Goal: Information Seeking & Learning: Learn about a topic

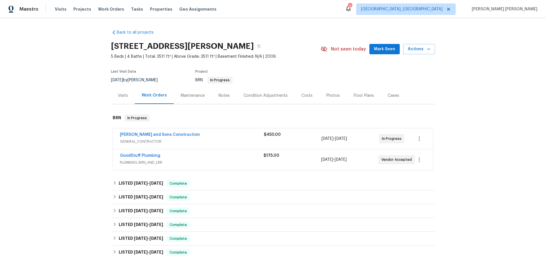
click at [217, 164] on span "PLUMBING, BRN_AND_LRR" at bounding box center [192, 162] width 144 height 6
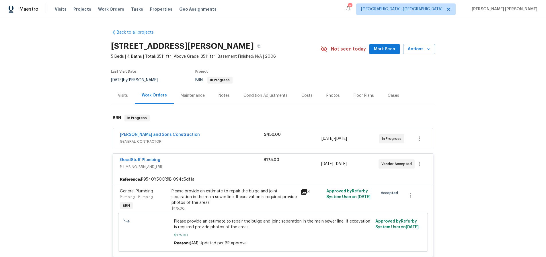
click at [215, 135] on div "[PERSON_NAME] and Sons Construction" at bounding box center [192, 135] width 144 height 7
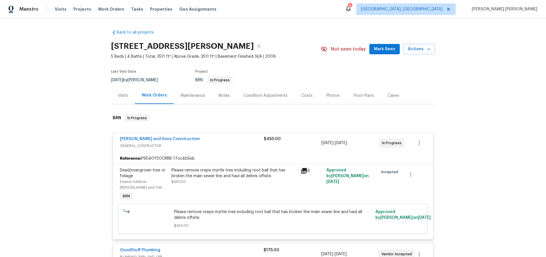
click at [303, 171] on icon at bounding box center [304, 170] width 7 height 7
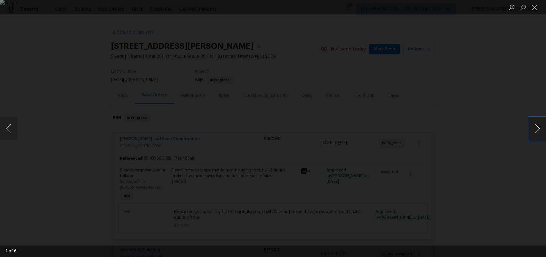
click at [536, 129] on button "Next image" at bounding box center [537, 128] width 17 height 23
click at [542, 131] on button "Next image" at bounding box center [537, 128] width 17 height 23
click at [535, 127] on button "Next image" at bounding box center [537, 128] width 17 height 23
drag, startPoint x: 535, startPoint y: 127, endPoint x: 506, endPoint y: 102, distance: 38.4
click at [506, 102] on div "4 of 6" at bounding box center [273, 128] width 546 height 257
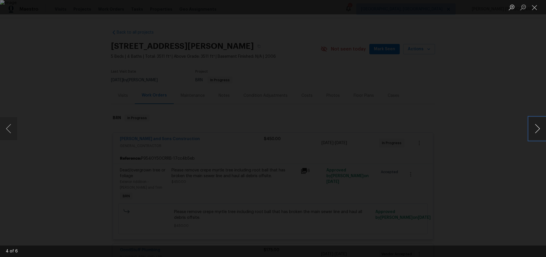
click at [530, 130] on button "Next image" at bounding box center [537, 128] width 17 height 23
click at [501, 167] on div "Lightbox" at bounding box center [273, 128] width 546 height 257
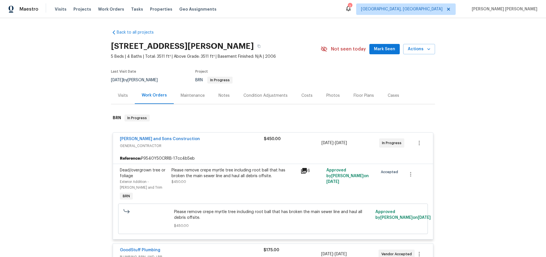
click at [137, 143] on span "GENERAL_CONTRACTOR" at bounding box center [192, 146] width 144 height 6
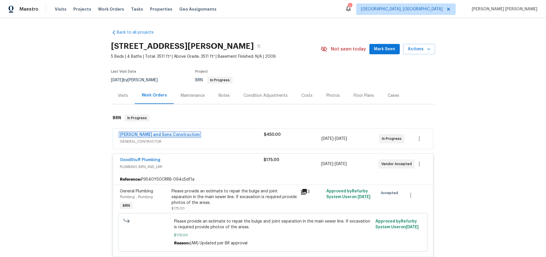
click at [143, 133] on link "Reyes and Sons Construction" at bounding box center [160, 135] width 80 height 4
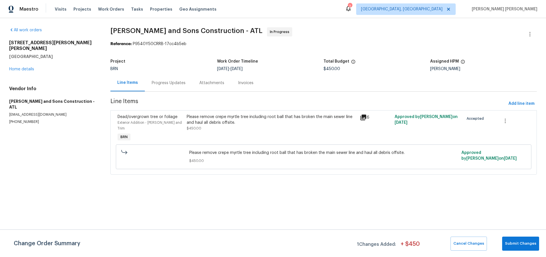
drag, startPoint x: 159, startPoint y: 81, endPoint x: 160, endPoint y: 84, distance: 3.5
click at [159, 82] on div "Progress Updates" at bounding box center [169, 83] width 34 height 6
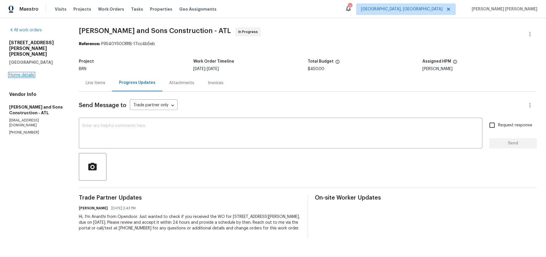
click at [30, 73] on link "Home details" at bounding box center [21, 75] width 25 height 4
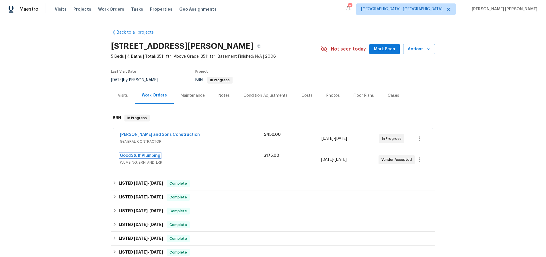
click at [155, 155] on link "GoodStuff Plumbing" at bounding box center [140, 155] width 40 height 4
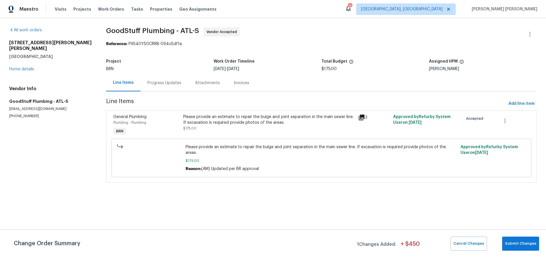
click at [168, 85] on div "Progress Updates" at bounding box center [164, 83] width 34 height 6
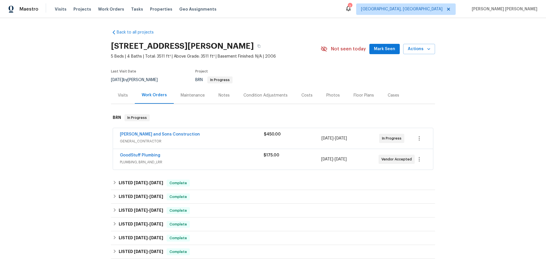
scroll to position [115, 0]
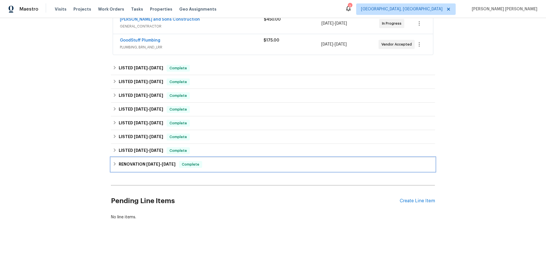
click at [114, 165] on icon at bounding box center [115, 163] width 2 height 3
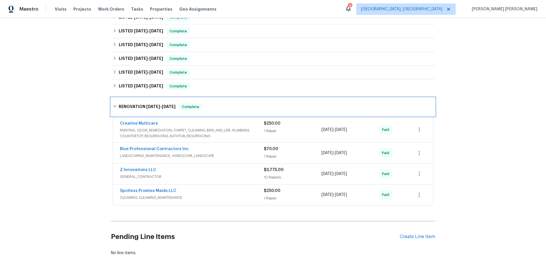
scroll to position [173, 0]
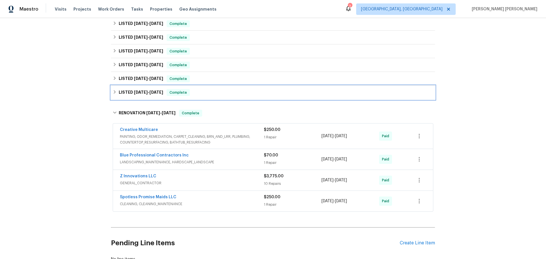
click at [116, 91] on icon at bounding box center [115, 92] width 4 height 4
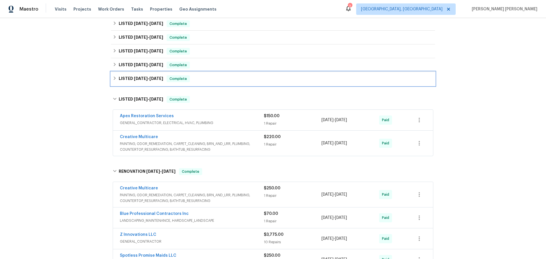
click at [115, 80] on icon at bounding box center [115, 78] width 4 height 4
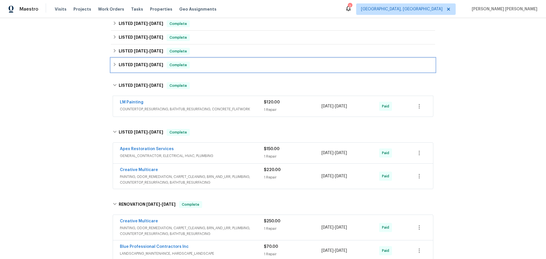
click at [116, 68] on div "LISTED 3/7/25 - 3/10/25 Complete" at bounding box center [273, 65] width 321 height 7
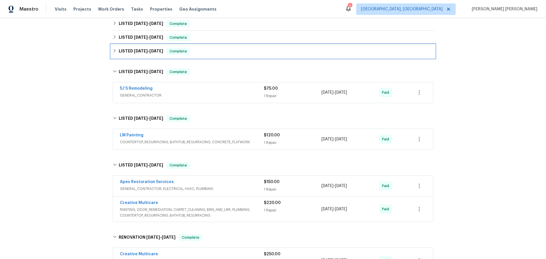
click at [116, 55] on div "LISTED 3/26/25 - 3/28/25 Complete" at bounding box center [273, 51] width 321 height 7
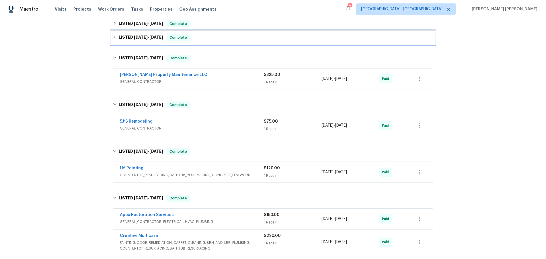
click at [118, 36] on div "LISTED 5/28/25 - 6/2/25 Complete" at bounding box center [273, 37] width 321 height 7
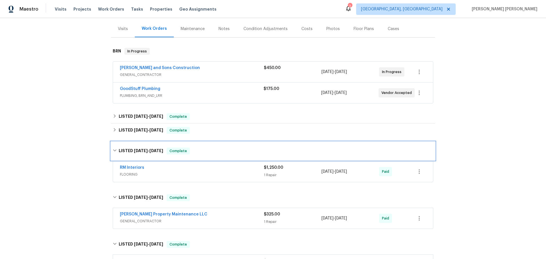
scroll to position [0, 0]
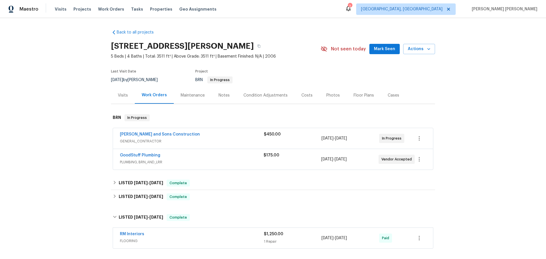
click at [364, 95] on div "Floor Plans" at bounding box center [364, 96] width 20 height 6
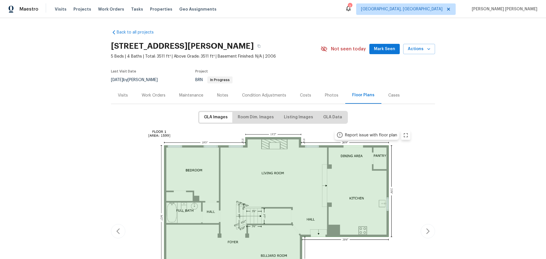
drag, startPoint x: 143, startPoint y: 97, endPoint x: 161, endPoint y: 108, distance: 20.4
click at [143, 97] on div "Work Orders" at bounding box center [154, 96] width 24 height 6
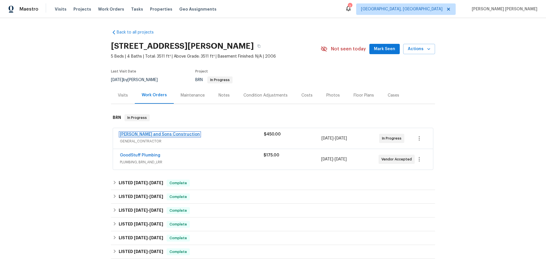
click at [143, 134] on link "Reyes and Sons Construction" at bounding box center [160, 135] width 80 height 4
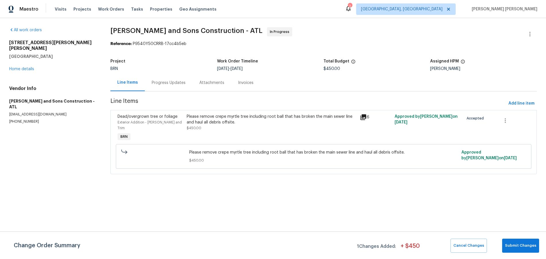
drag, startPoint x: 362, startPoint y: 119, endPoint x: 359, endPoint y: 122, distance: 4.1
click at [361, 120] on icon at bounding box center [363, 117] width 7 height 7
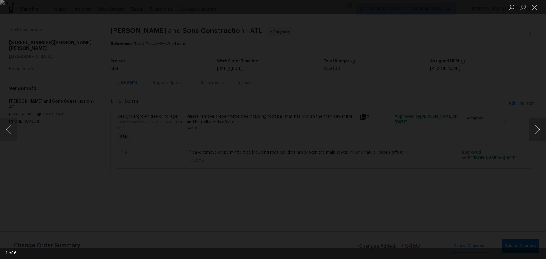
click at [533, 129] on button "Next image" at bounding box center [537, 129] width 17 height 23
click at [537, 130] on button "Next image" at bounding box center [537, 129] width 17 height 23
click at [415, 41] on div "Lightbox" at bounding box center [273, 129] width 546 height 259
click at [413, 42] on div "Lightbox" at bounding box center [273, 129] width 546 height 259
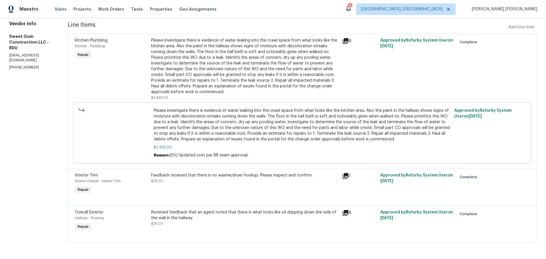
scroll to position [59, 0]
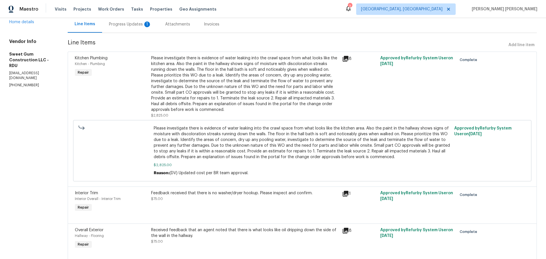
drag, startPoint x: 353, startPoint y: 59, endPoint x: 349, endPoint y: 73, distance: 15.2
click at [349, 58] on icon at bounding box center [346, 59] width 6 height 6
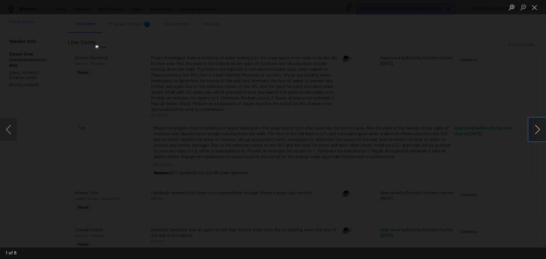
click at [535, 135] on button "Next image" at bounding box center [537, 129] width 17 height 23
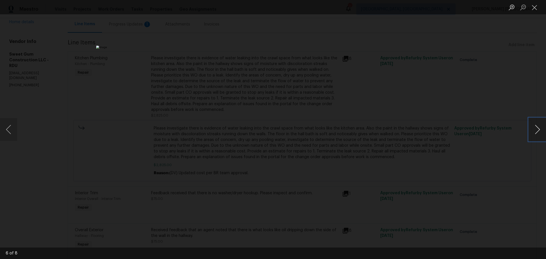
click at [535, 135] on button "Next image" at bounding box center [537, 129] width 17 height 23
click at [525, 144] on div "Lightbox" at bounding box center [273, 129] width 546 height 259
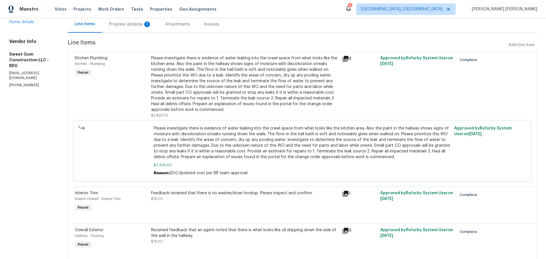
scroll to position [61, 0]
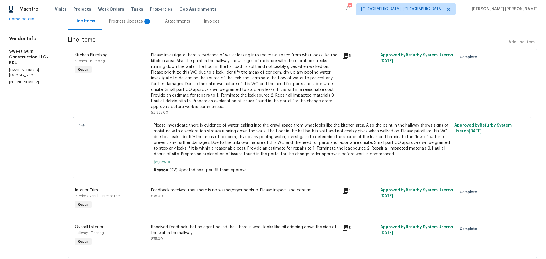
click at [349, 193] on icon at bounding box center [346, 191] width 6 height 6
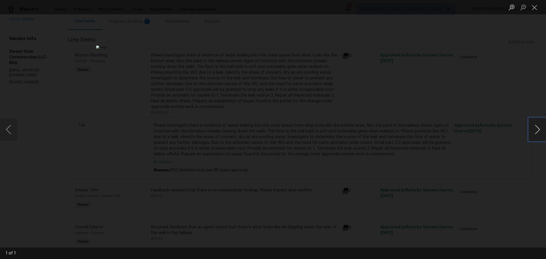
click at [539, 131] on button "Next image" at bounding box center [537, 129] width 17 height 23
click at [447, 178] on div "Lightbox" at bounding box center [273, 129] width 546 height 259
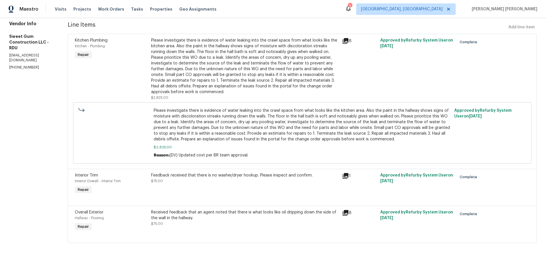
click at [349, 214] on icon at bounding box center [346, 213] width 6 height 6
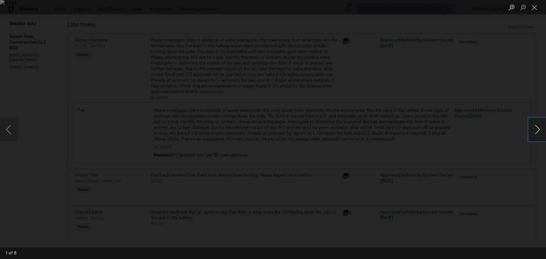
click at [538, 134] on button "Next image" at bounding box center [537, 129] width 17 height 23
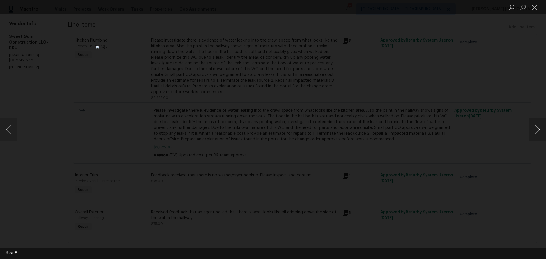
click at [538, 134] on button "Next image" at bounding box center [537, 129] width 17 height 23
click at [519, 164] on div "Lightbox" at bounding box center [273, 129] width 546 height 259
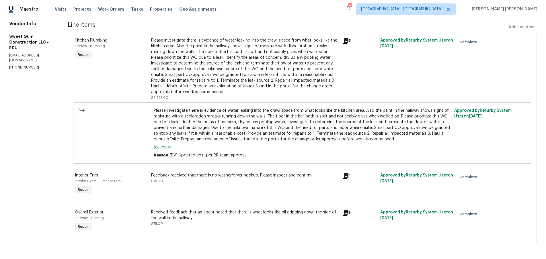
click at [349, 214] on icon at bounding box center [346, 213] width 6 height 6
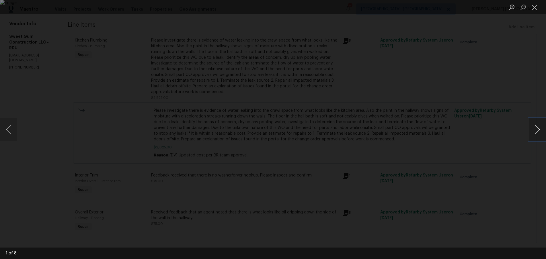
click at [532, 127] on button "Next image" at bounding box center [537, 129] width 17 height 23
click at [535, 134] on button "Next image" at bounding box center [537, 129] width 17 height 23
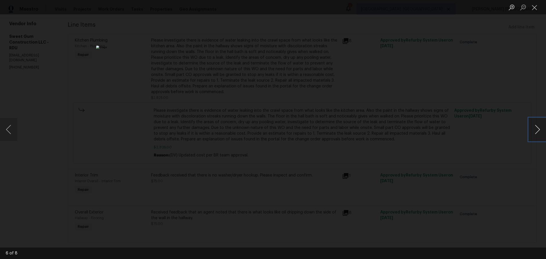
click at [535, 134] on button "Next image" at bounding box center [537, 129] width 17 height 23
click at [535, 130] on button "Next image" at bounding box center [537, 129] width 17 height 23
click at [505, 195] on div "Lightbox" at bounding box center [273, 129] width 546 height 259
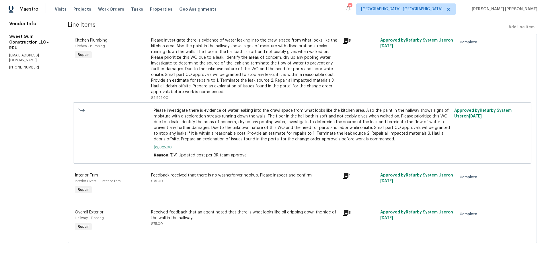
scroll to position [0, 0]
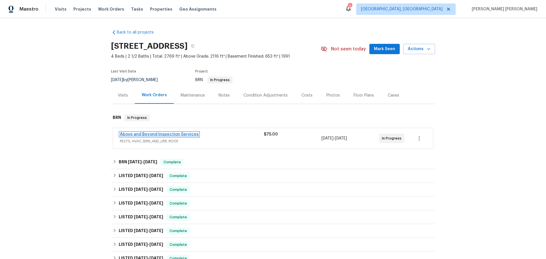
click at [141, 135] on link "Above and Beyond Inspection Services" at bounding box center [159, 135] width 79 height 4
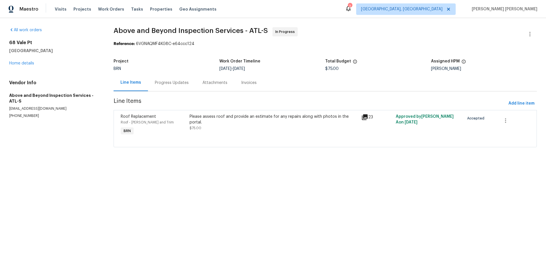
click at [176, 86] on div "Progress Updates" at bounding box center [172, 82] width 48 height 17
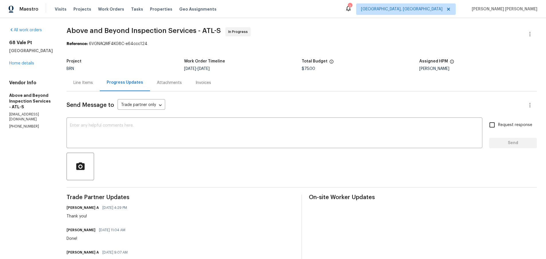
click at [93, 83] on div "Line Items" at bounding box center [83, 83] width 20 height 6
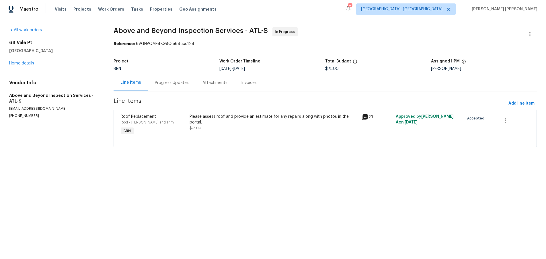
click at [366, 119] on icon at bounding box center [365, 117] width 6 height 6
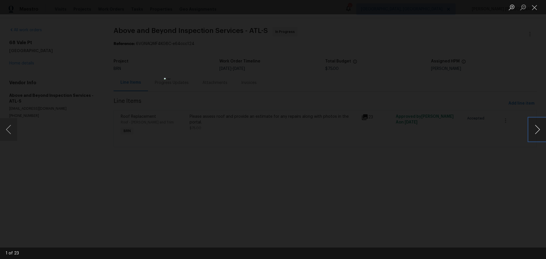
click at [538, 136] on button "Next image" at bounding box center [537, 129] width 17 height 23
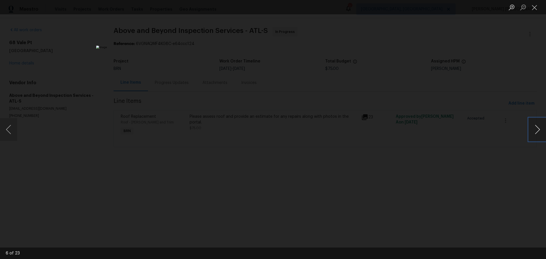
click at [538, 136] on button "Next image" at bounding box center [537, 129] width 17 height 23
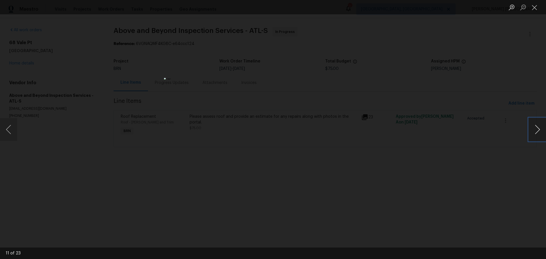
click at [538, 136] on button "Next image" at bounding box center [537, 129] width 17 height 23
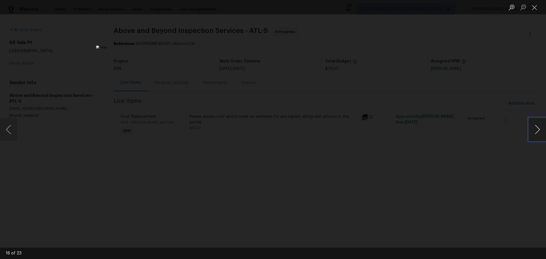
click at [538, 136] on button "Next image" at bounding box center [537, 129] width 17 height 23
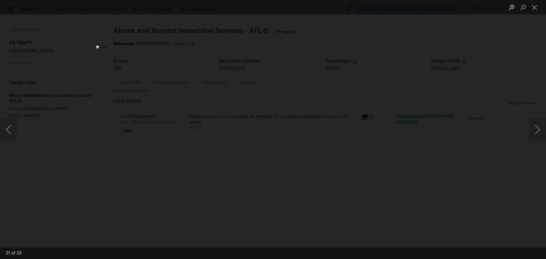
click at [425, 210] on div "Lightbox" at bounding box center [273, 129] width 546 height 259
click at [424, 209] on div "Lightbox" at bounding box center [273, 129] width 546 height 259
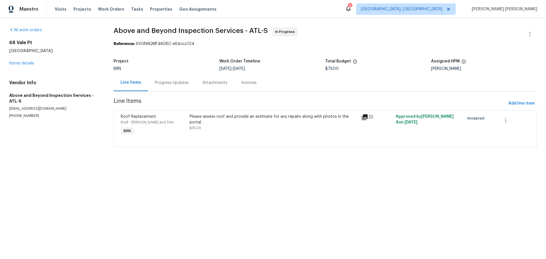
click at [166, 81] on div "Progress Updates" at bounding box center [172, 83] width 34 height 6
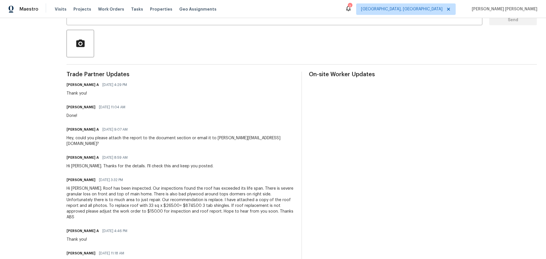
scroll to position [81, 0]
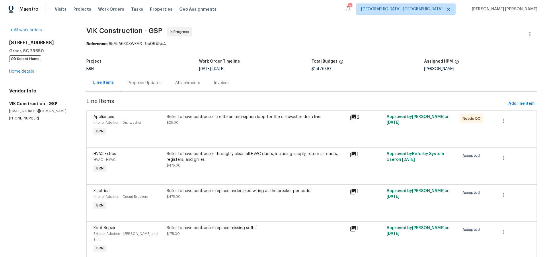
click at [138, 83] on div "Progress Updates" at bounding box center [145, 83] width 34 height 6
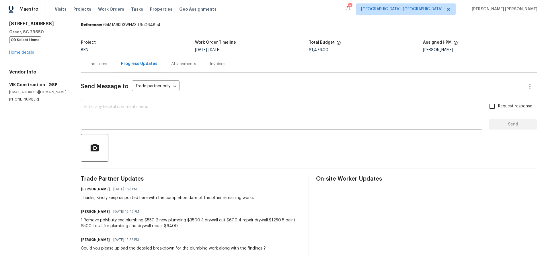
scroll to position [5, 0]
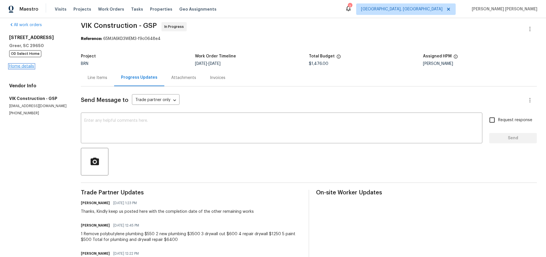
click at [19, 67] on link "Home details" at bounding box center [21, 66] width 25 height 4
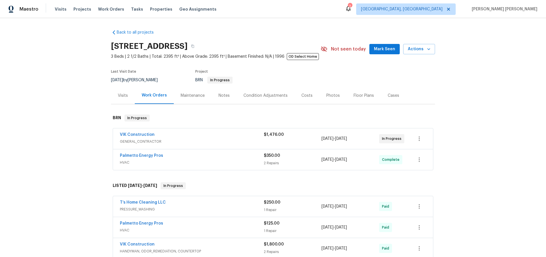
click at [245, 139] on span "GENERAL_CONTRACTOR" at bounding box center [192, 142] width 144 height 6
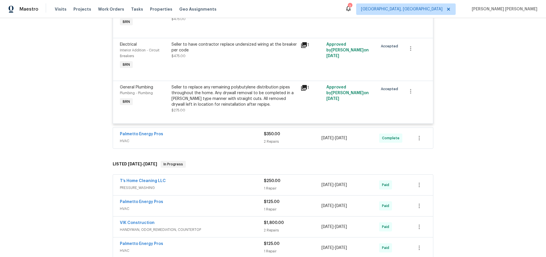
scroll to position [263, 0]
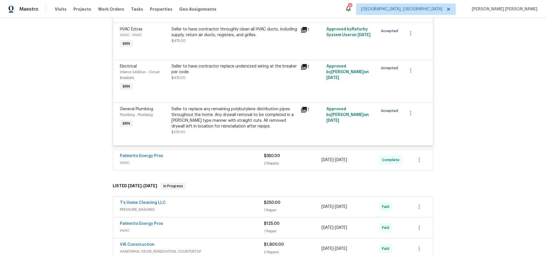
drag, startPoint x: 305, startPoint y: 110, endPoint x: 320, endPoint y: 106, distance: 15.7
click at [306, 110] on icon at bounding box center [304, 109] width 7 height 7
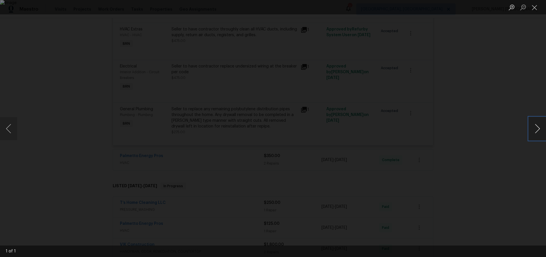
click at [537, 131] on button "Next image" at bounding box center [537, 128] width 17 height 23
click at [502, 141] on div "Lightbox" at bounding box center [273, 128] width 546 height 257
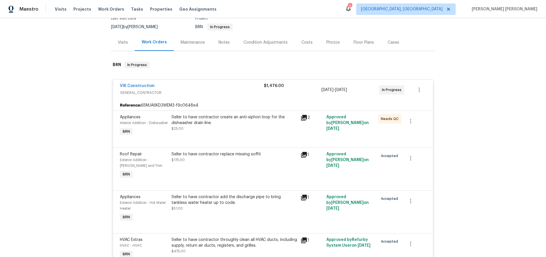
scroll to position [0, 0]
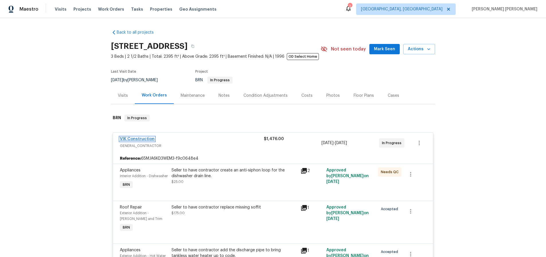
click at [144, 138] on link "VIK Construction" at bounding box center [137, 139] width 35 height 4
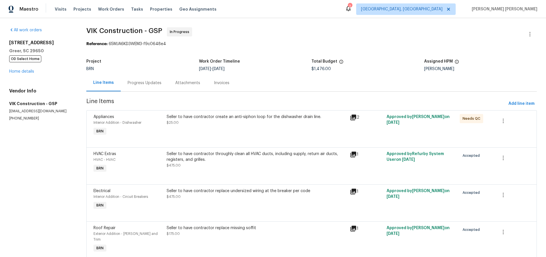
drag, startPoint x: 150, startPoint y: 82, endPoint x: 147, endPoint y: 83, distance: 3.2
click at [147, 83] on div "Progress Updates" at bounding box center [145, 83] width 34 height 6
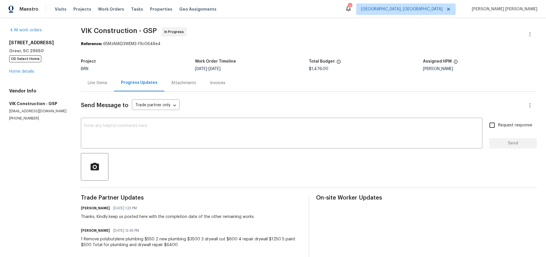
click at [96, 86] on div "Line Items" at bounding box center [97, 82] width 33 height 17
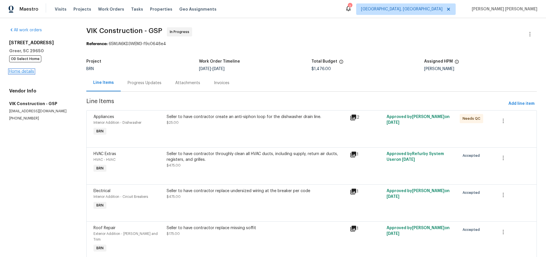
click at [26, 72] on link "Home details" at bounding box center [21, 71] width 25 height 4
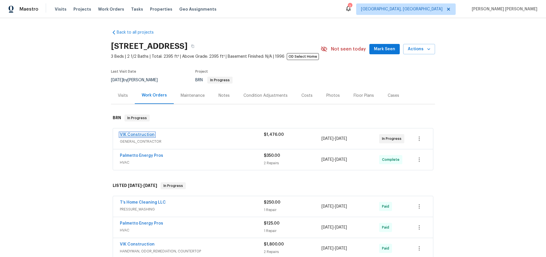
click at [139, 135] on link "VIK Construction" at bounding box center [137, 135] width 35 height 4
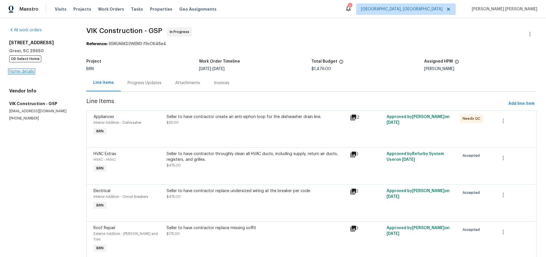
click at [26, 70] on link "Home details" at bounding box center [21, 71] width 25 height 4
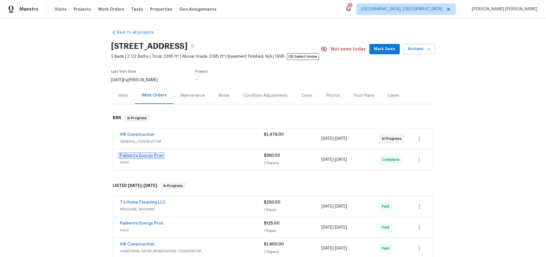
click at [155, 155] on link "Palmetto Energy Pros" at bounding box center [141, 155] width 43 height 4
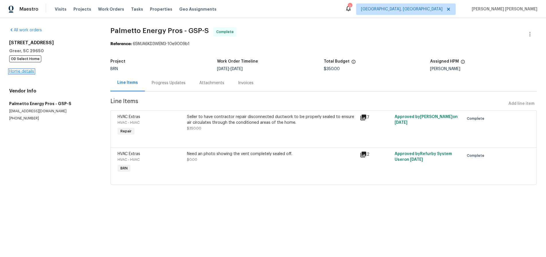
click at [28, 71] on link "Home details" at bounding box center [21, 71] width 25 height 4
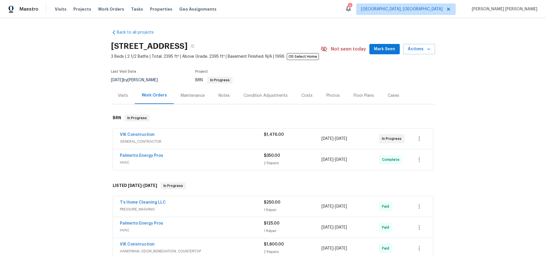
click at [190, 138] on div "VIK Construction" at bounding box center [192, 135] width 144 height 7
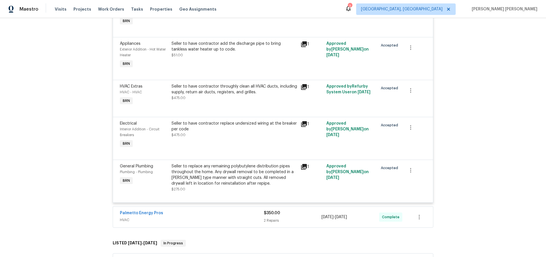
scroll to position [209, 0]
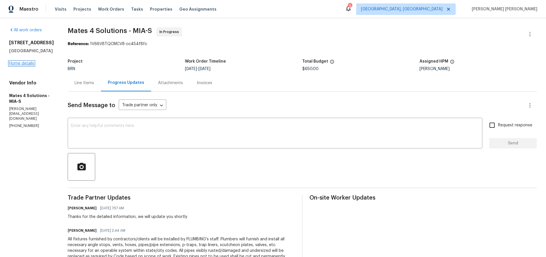
click at [26, 65] on link "Home details" at bounding box center [21, 63] width 25 height 4
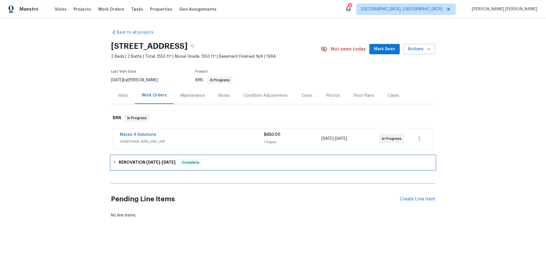
click at [113, 163] on icon at bounding box center [115, 162] width 4 height 4
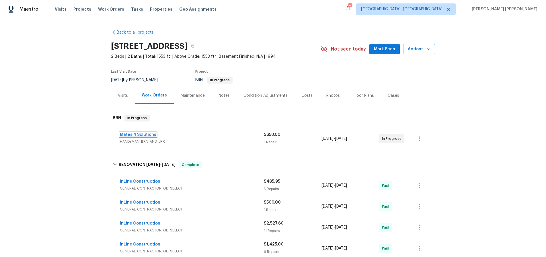
click at [137, 135] on link "Mates 4 Solutions" at bounding box center [138, 135] width 36 height 4
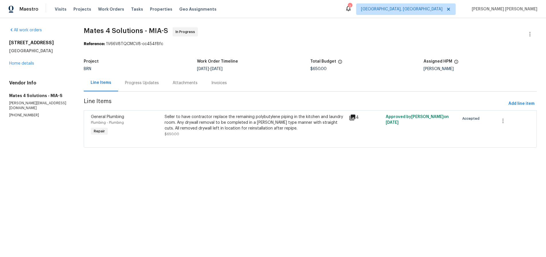
click at [145, 84] on div "Progress Updates" at bounding box center [142, 83] width 34 height 6
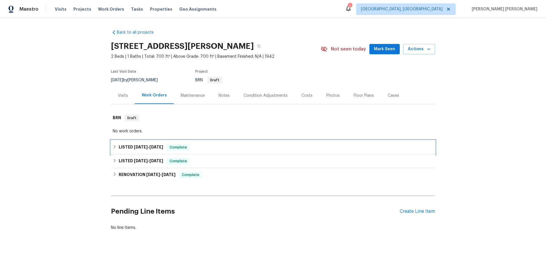
click at [114, 146] on icon at bounding box center [115, 147] width 4 height 4
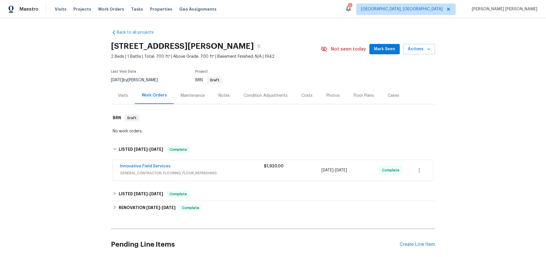
click at [239, 170] on span "GENERAL_CONTRACTOR, FLOORING, FLOOR_REFINISHING" at bounding box center [192, 173] width 144 height 6
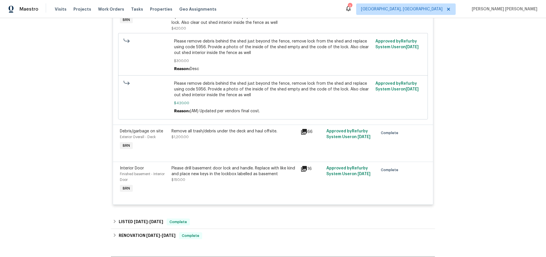
scroll to position [242, 0]
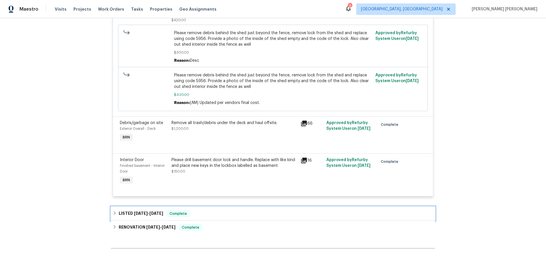
click at [124, 213] on h6 "LISTED [DATE] - [DATE]" at bounding box center [141, 213] width 44 height 7
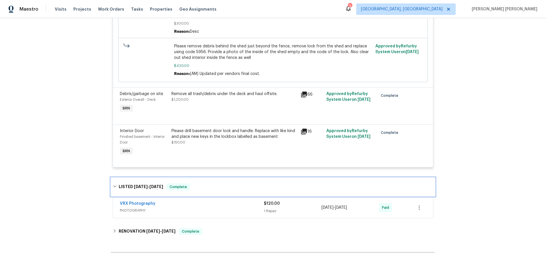
scroll to position [340, 0]
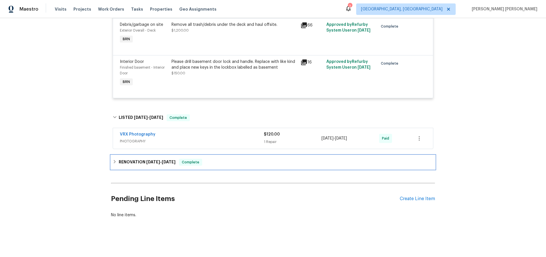
click at [115, 165] on div "RENOVATION [DATE] - [DATE] Complete" at bounding box center [273, 162] width 321 height 7
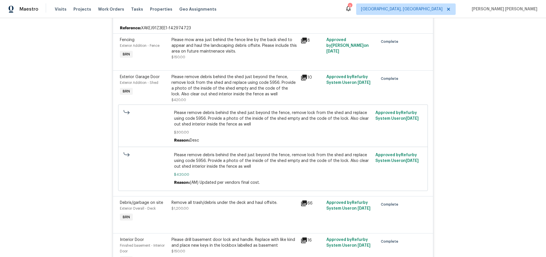
scroll to position [0, 0]
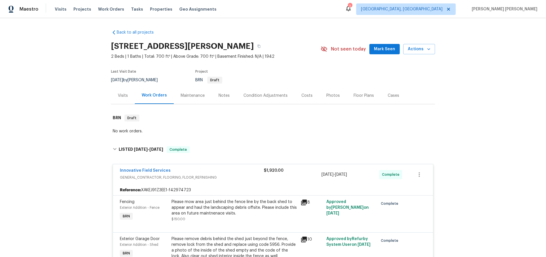
click at [301, 94] on div "Costs" at bounding box center [306, 96] width 11 height 6
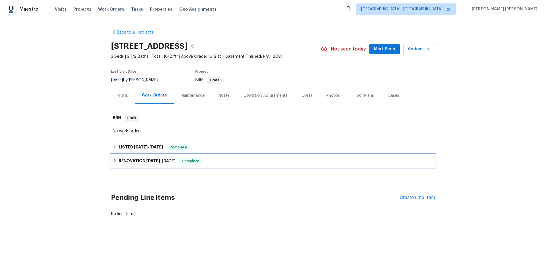
click at [114, 162] on icon at bounding box center [115, 160] width 4 height 4
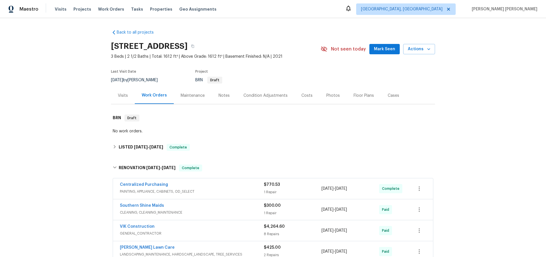
click at [241, 194] on div "Centralized Purchasing PAINTING, APPLIANCE, CABINETS, OD_SELECT" at bounding box center [192, 189] width 144 height 14
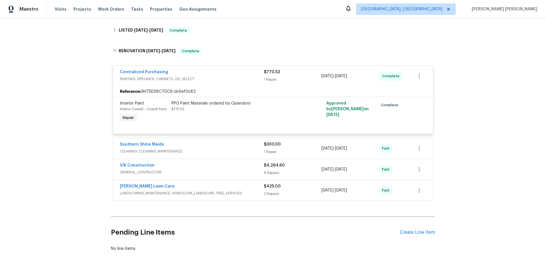
scroll to position [117, 0]
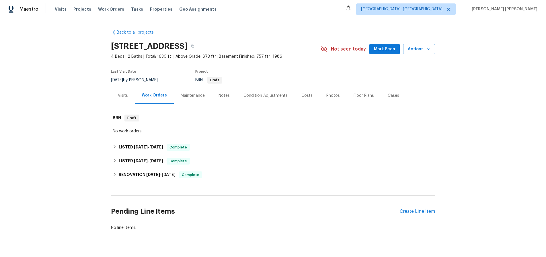
click at [354, 97] on div "Floor Plans" at bounding box center [364, 96] width 20 height 6
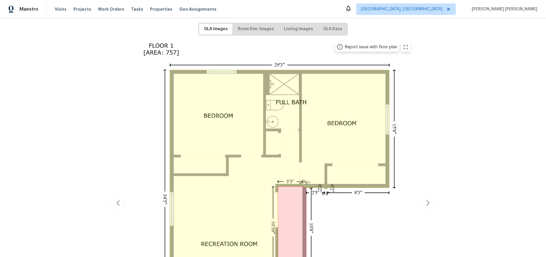
scroll to position [60, 0]
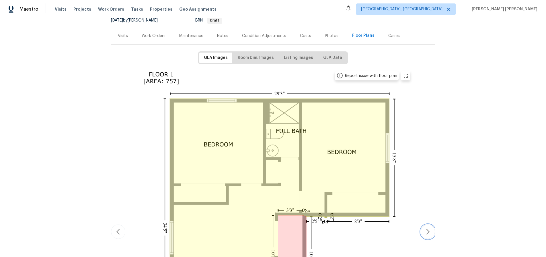
click at [426, 236] on button "button" at bounding box center [428, 231] width 14 height 14
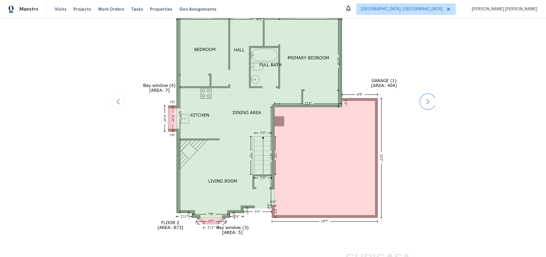
scroll to position [190, 0]
click at [427, 100] on icon "button" at bounding box center [428, 100] width 7 height 7
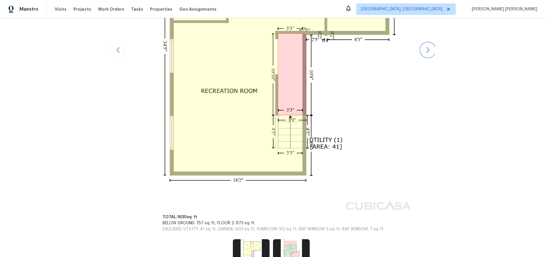
scroll to position [179, 0]
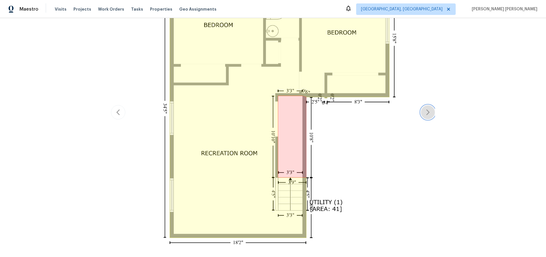
click at [429, 112] on icon "button" at bounding box center [427, 113] width 3 height 6
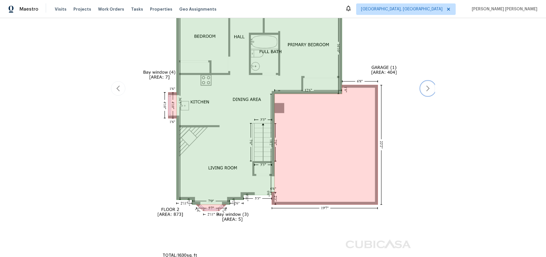
scroll to position [188, 0]
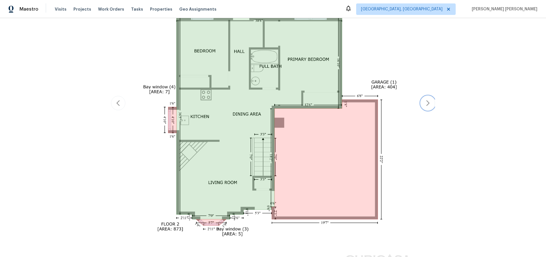
click at [429, 105] on icon "button" at bounding box center [428, 103] width 7 height 7
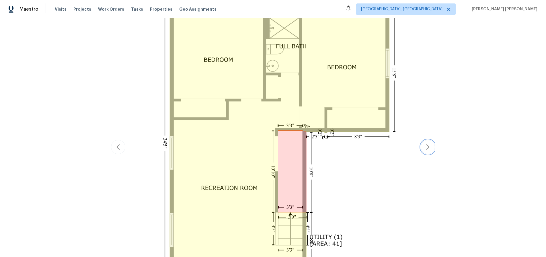
scroll to position [112, 0]
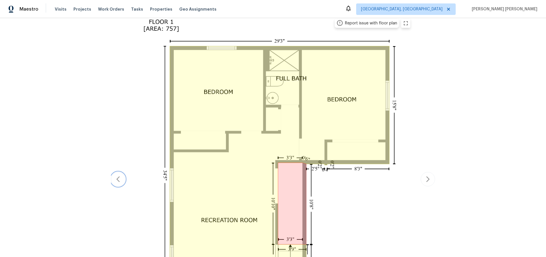
click at [120, 178] on icon "button" at bounding box center [118, 179] width 7 height 7
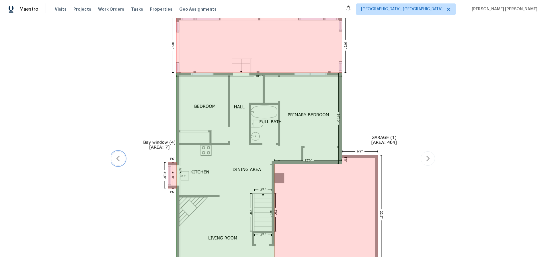
scroll to position [134, 0]
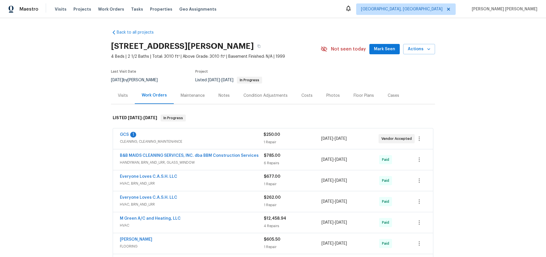
click at [219, 140] on span "CLEANING, CLEANING_MAINTENANCE" at bounding box center [192, 142] width 144 height 6
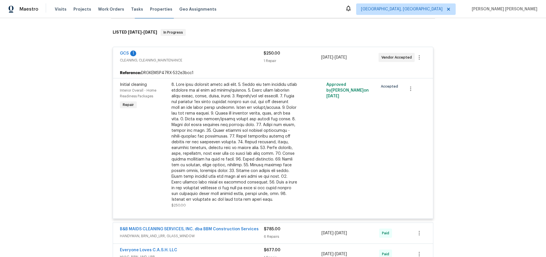
scroll to position [79, 0]
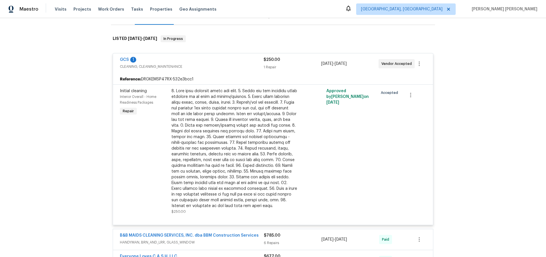
click at [181, 54] on div "GCS 1 CLEANING, CLEANING_MAINTENANCE $250.00 1 Repair [DATE] - [DATE] Vendor Ac…" at bounding box center [273, 63] width 320 height 21
click at [182, 59] on div "GCS 1" at bounding box center [192, 60] width 144 height 7
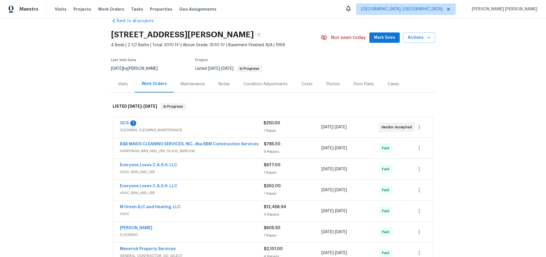
scroll to position [9, 0]
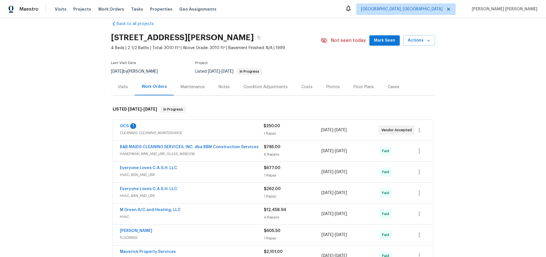
click at [119, 86] on div "Visits" at bounding box center [123, 87] width 10 height 6
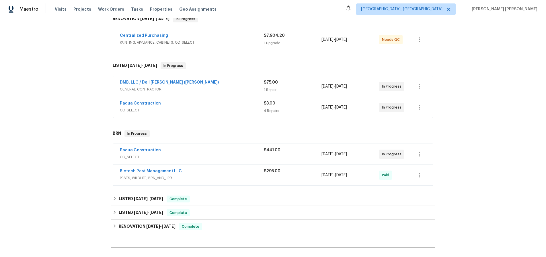
scroll to position [105, 0]
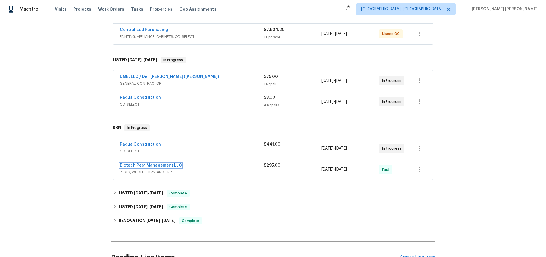
click at [142, 166] on link "Biotech Pest Management LLC" at bounding box center [151, 165] width 62 height 4
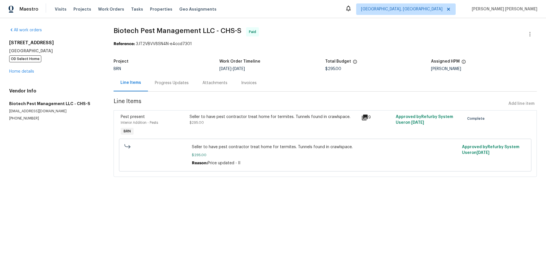
click at [366, 119] on icon at bounding box center [365, 117] width 6 height 6
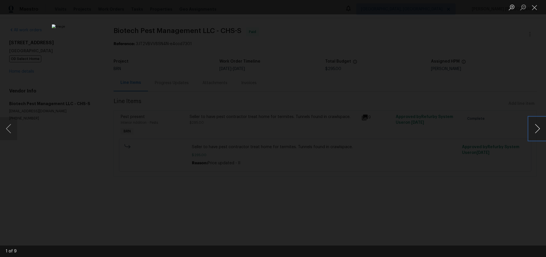
click at [534, 131] on button "Next image" at bounding box center [537, 128] width 17 height 23
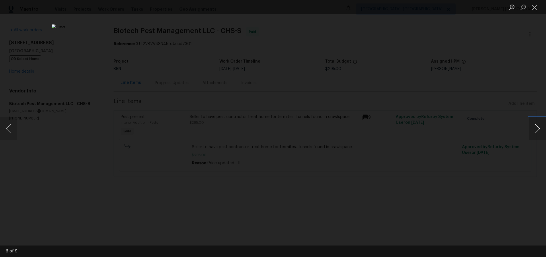
click at [534, 131] on button "Next image" at bounding box center [537, 128] width 17 height 23
click at [532, 8] on button "Close lightbox" at bounding box center [534, 7] width 11 height 10
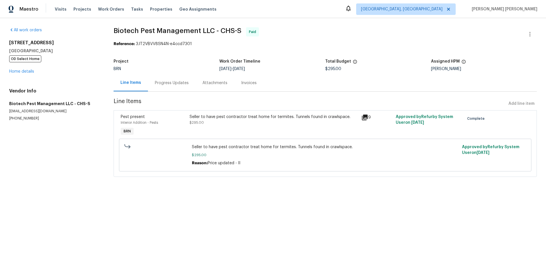
click at [178, 58] on div "Project BRN Work Order Timeline [DATE] - [DATE] Total Budget $295.00 Assigned H…" at bounding box center [325, 65] width 423 height 18
click at [171, 83] on div "Progress Updates" at bounding box center [172, 83] width 34 height 6
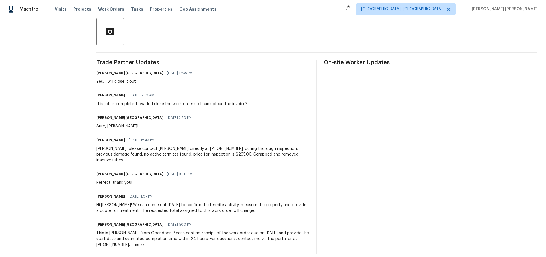
scroll to position [4, 0]
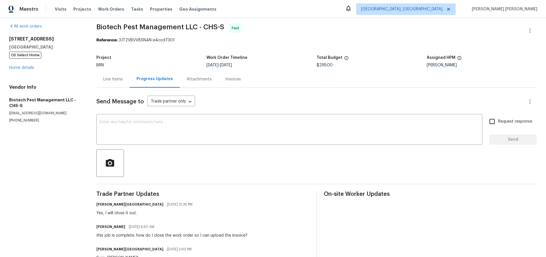
click at [112, 79] on div "Line Items" at bounding box center [113, 79] width 20 height 6
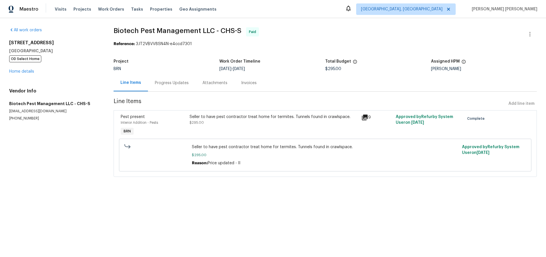
click at [166, 83] on div "Progress Updates" at bounding box center [172, 83] width 34 height 6
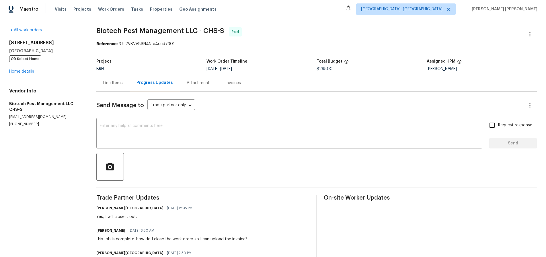
click at [109, 83] on div "Line Items" at bounding box center [113, 83] width 20 height 6
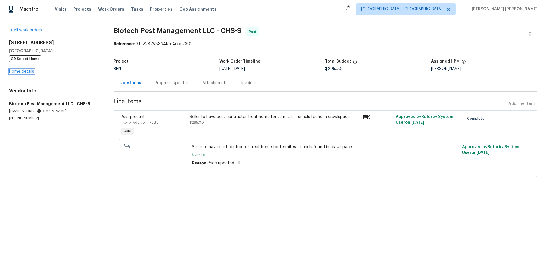
click at [25, 72] on link "Home details" at bounding box center [21, 71] width 25 height 4
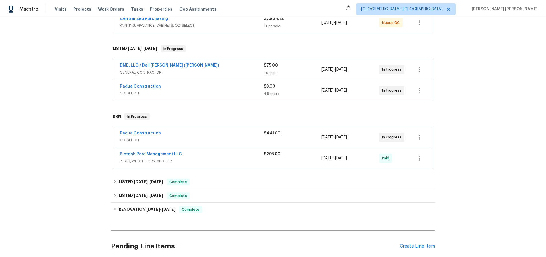
scroll to position [131, 0]
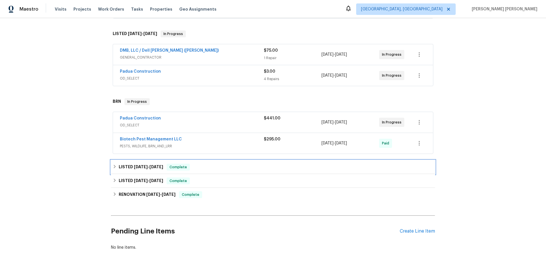
click at [114, 168] on icon at bounding box center [115, 166] width 4 height 4
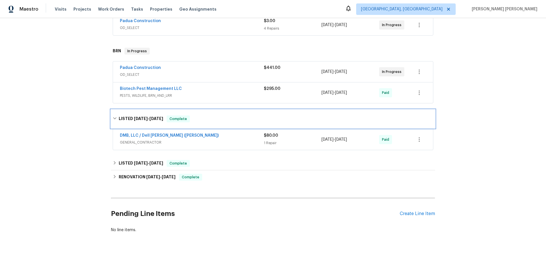
scroll to position [195, 0]
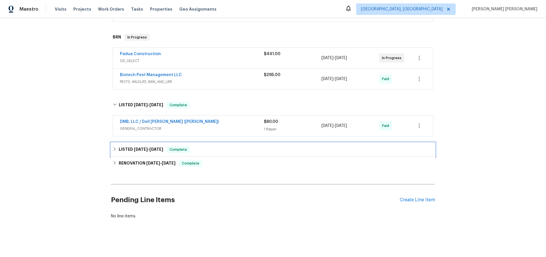
click at [113, 152] on div "LISTED [DATE] - [DATE] Complete" at bounding box center [273, 149] width 321 height 7
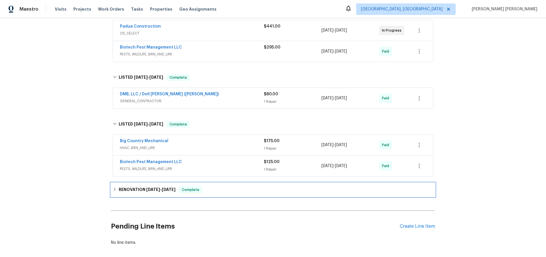
click at [116, 189] on icon at bounding box center [115, 189] width 4 height 4
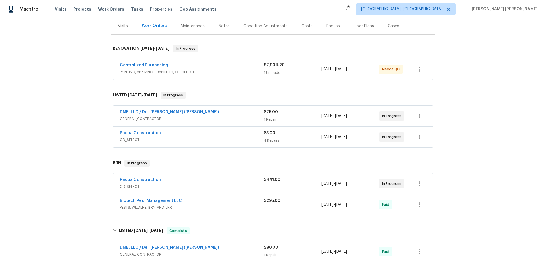
scroll to position [58, 0]
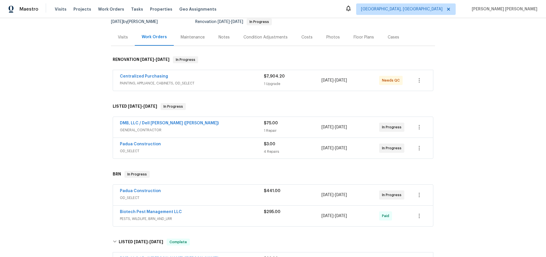
click at [236, 213] on div "Biotech Pest Management LLC" at bounding box center [192, 212] width 144 height 7
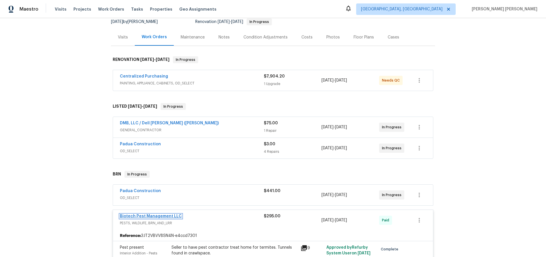
click at [163, 217] on link "Biotech Pest Management LLC" at bounding box center [151, 216] width 62 height 4
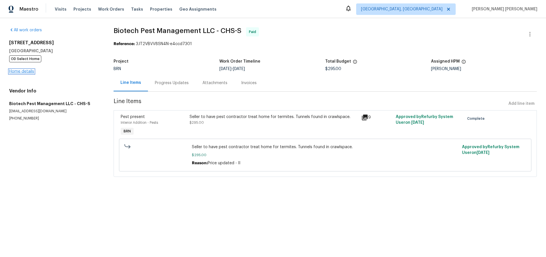
click at [24, 70] on link "Home details" at bounding box center [21, 71] width 25 height 4
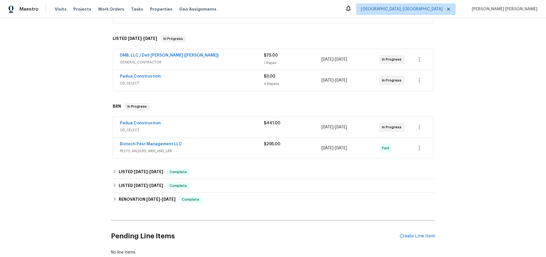
scroll to position [163, 0]
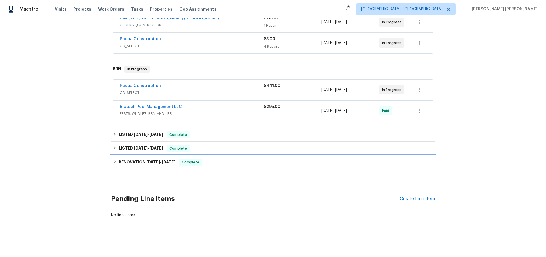
drag, startPoint x: 116, startPoint y: 161, endPoint x: 122, endPoint y: 160, distance: 5.5
click at [117, 161] on div "RENOVATION [DATE] - [DATE] Complete" at bounding box center [273, 162] width 321 height 7
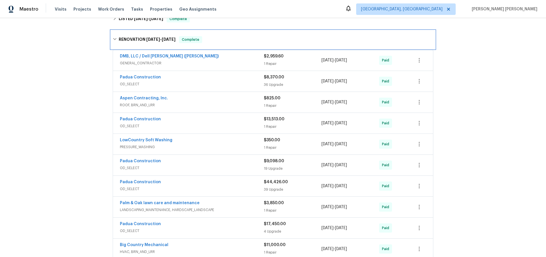
scroll to position [294, 0]
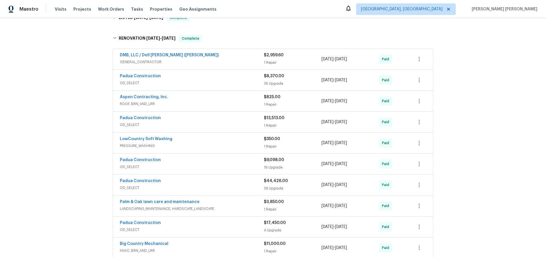
click at [211, 86] on div "Padua Construction OD_SELECT" at bounding box center [192, 80] width 144 height 14
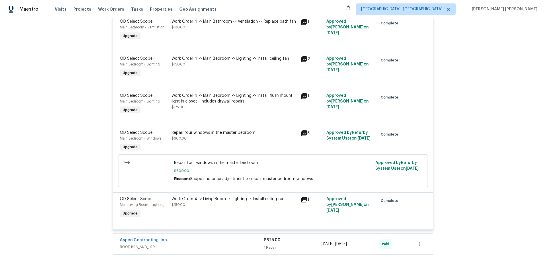
scroll to position [1603, 0]
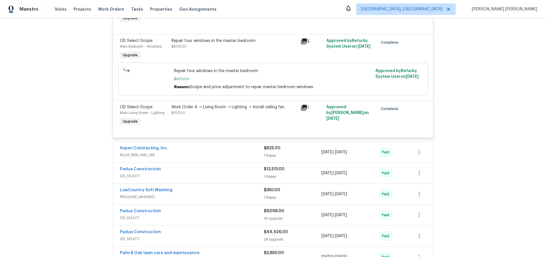
click at [205, 170] on div "Padua Construction" at bounding box center [192, 169] width 144 height 7
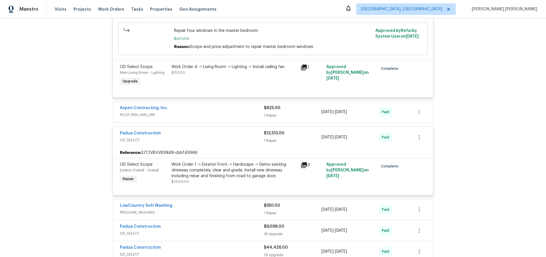
scroll to position [1704, 0]
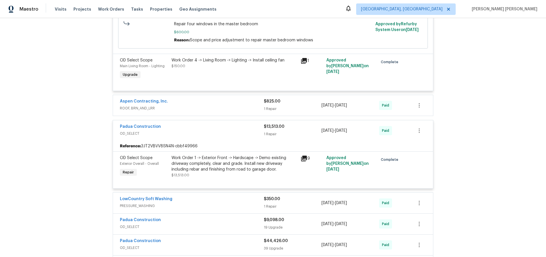
click at [304, 159] on icon at bounding box center [304, 158] width 7 height 7
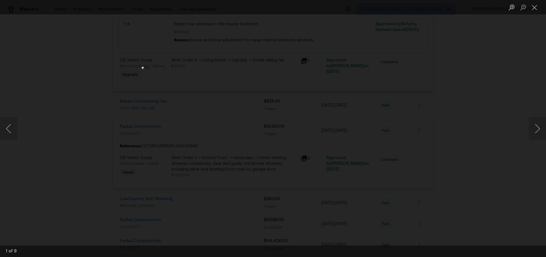
click at [491, 176] on div "Lightbox" at bounding box center [273, 128] width 546 height 257
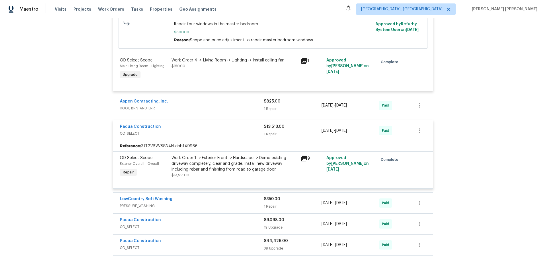
click at [491, 176] on div "Lightbox" at bounding box center [273, 128] width 546 height 257
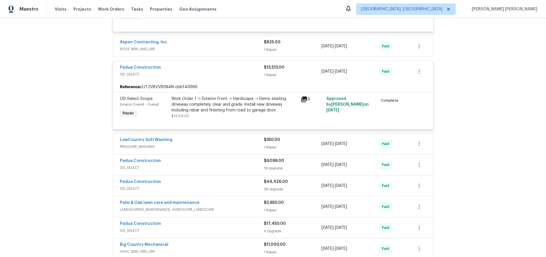
scroll to position [1764, 0]
click at [206, 166] on span "OD_SELECT" at bounding box center [192, 167] width 144 height 6
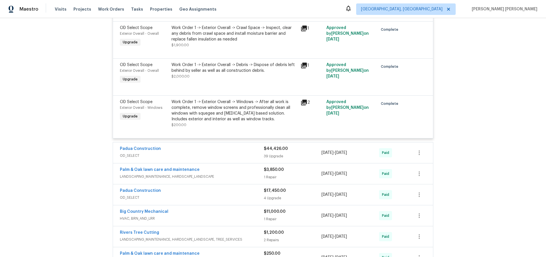
scroll to position [2548, 0]
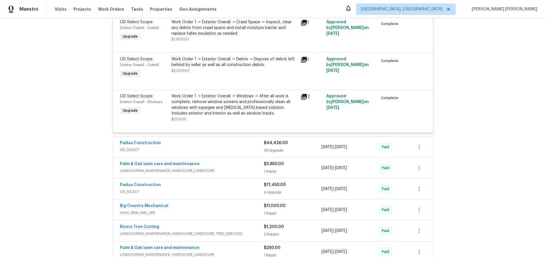
click at [304, 153] on div "39 Upgrade" at bounding box center [293, 150] width 58 height 6
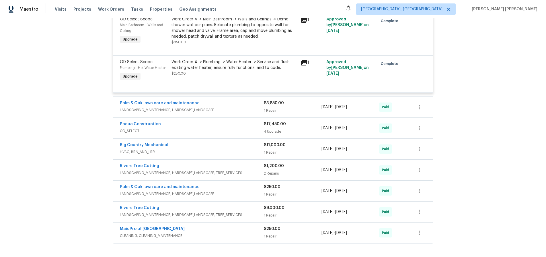
scroll to position [4144, 0]
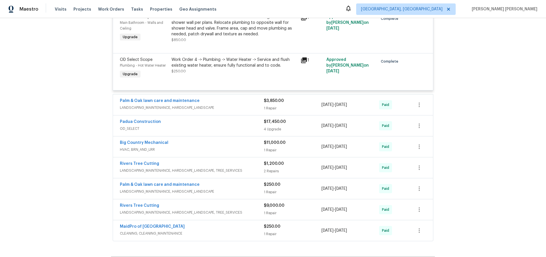
click at [301, 132] on div "4 Upgrade" at bounding box center [293, 129] width 58 height 6
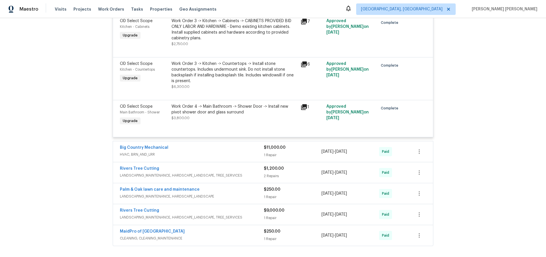
scroll to position [4322, 0]
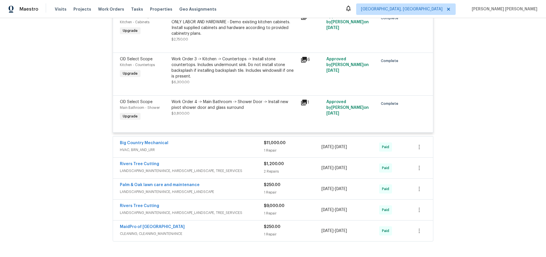
click at [301, 154] on div "$11,000.00 1 Repair" at bounding box center [293, 147] width 58 height 14
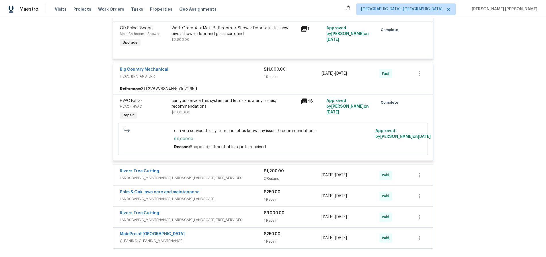
scroll to position [4398, 0]
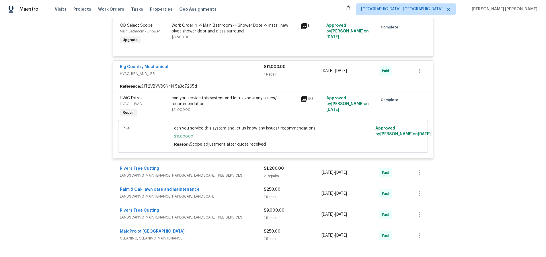
click at [303, 102] on icon at bounding box center [304, 99] width 6 height 6
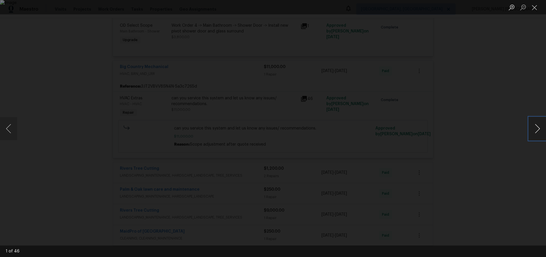
click at [536, 133] on button "Next image" at bounding box center [537, 128] width 17 height 23
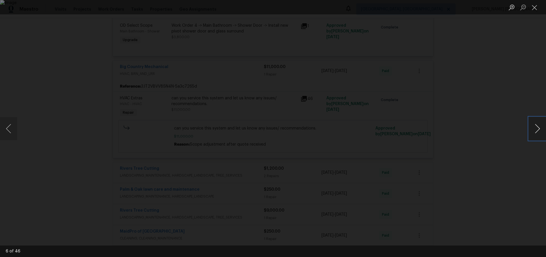
click at [536, 133] on button "Next image" at bounding box center [537, 128] width 17 height 23
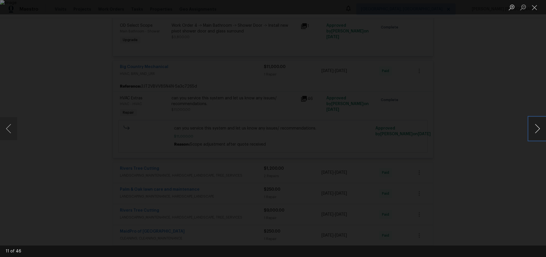
click at [536, 133] on button "Next image" at bounding box center [537, 128] width 17 height 23
click at [538, 128] on button "Next image" at bounding box center [537, 128] width 17 height 23
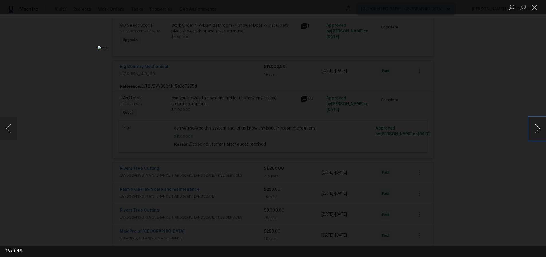
click at [538, 128] on button "Next image" at bounding box center [537, 128] width 17 height 23
drag, startPoint x: 9, startPoint y: 129, endPoint x: 8, endPoint y: 133, distance: 4.0
click at [9, 129] on button "Previous image" at bounding box center [8, 128] width 17 height 23
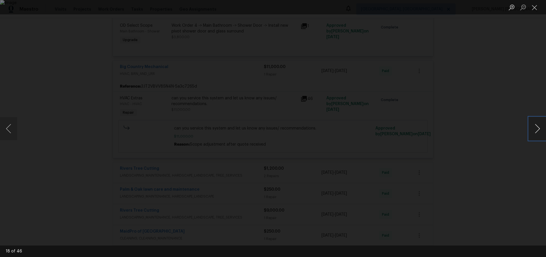
click at [534, 132] on button "Next image" at bounding box center [537, 128] width 17 height 23
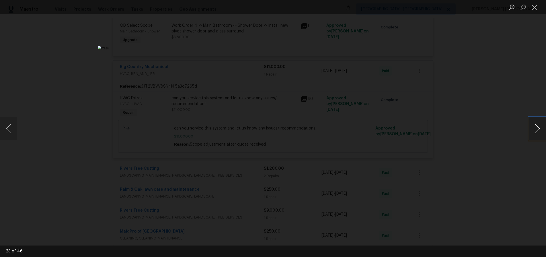
click at [534, 132] on button "Next image" at bounding box center [537, 128] width 17 height 23
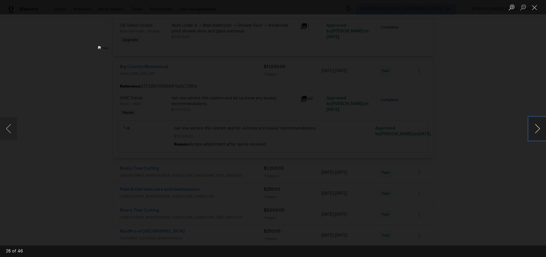
click at [534, 132] on button "Next image" at bounding box center [537, 128] width 17 height 23
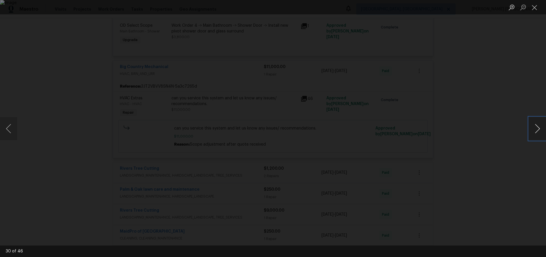
click at [534, 132] on button "Next image" at bounding box center [537, 128] width 17 height 23
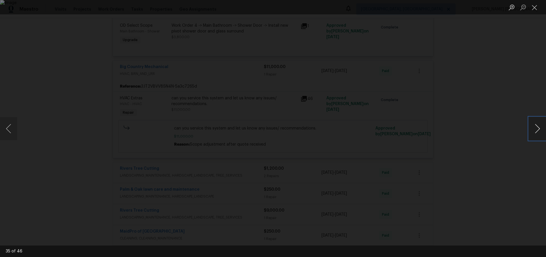
click at [534, 132] on button "Next image" at bounding box center [537, 128] width 17 height 23
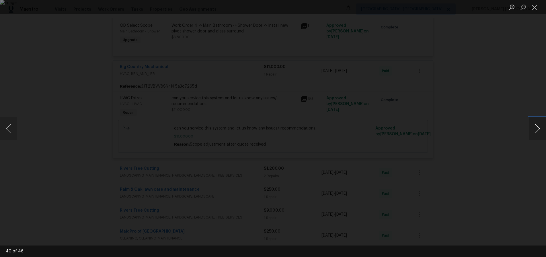
click at [534, 132] on button "Next image" at bounding box center [537, 128] width 17 height 23
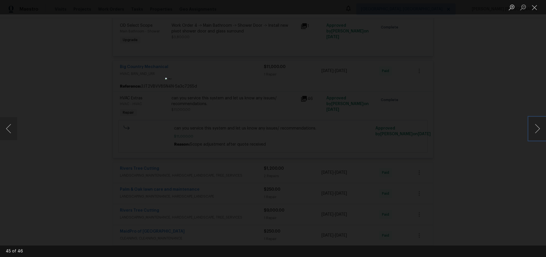
drag, startPoint x: 531, startPoint y: 125, endPoint x: 542, endPoint y: 80, distance: 45.7
click at [531, 124] on button "Next image" at bounding box center [537, 128] width 17 height 23
click at [536, 8] on button "Close lightbox" at bounding box center [534, 7] width 11 height 10
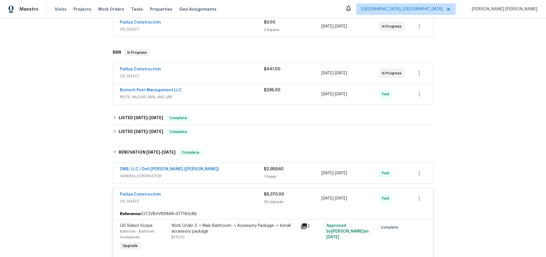
scroll to position [181, 0]
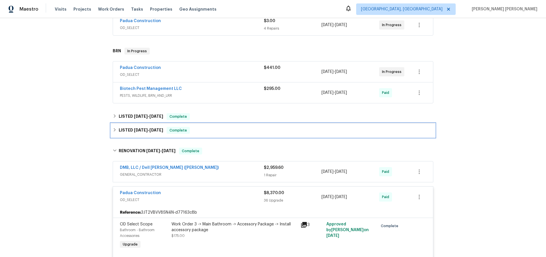
click at [115, 131] on icon at bounding box center [115, 130] width 4 height 4
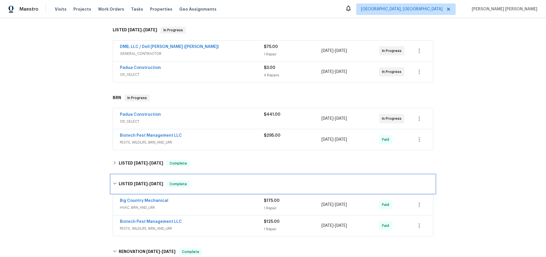
scroll to position [133, 0]
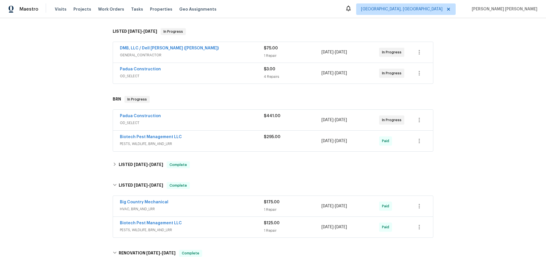
click at [223, 79] on span "OD_SELECT" at bounding box center [192, 76] width 144 height 6
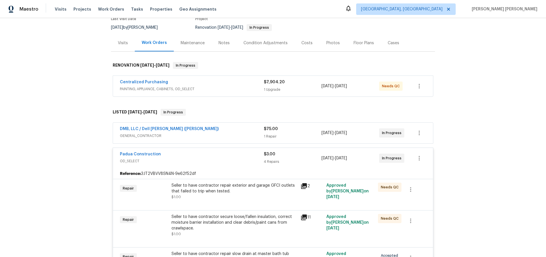
scroll to position [50, 0]
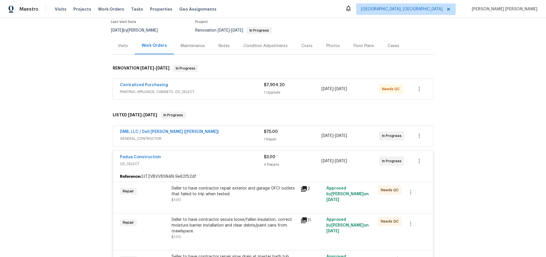
click at [221, 92] on span "PAINTING, APPLIANCE, CABINETS, OD_SELECT" at bounding box center [192, 92] width 144 height 6
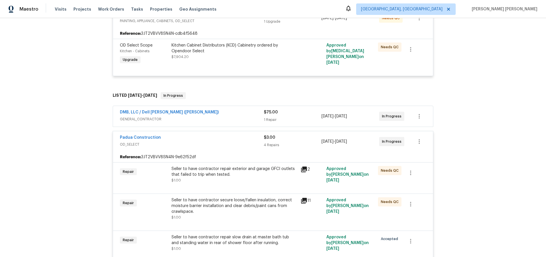
scroll to position [128, 0]
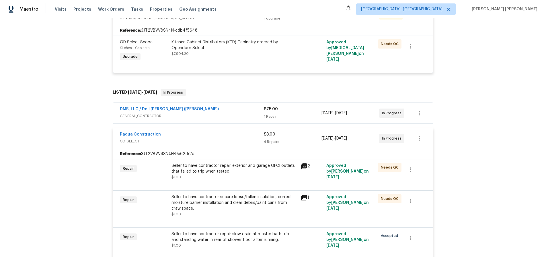
click at [304, 199] on icon at bounding box center [304, 197] width 6 height 6
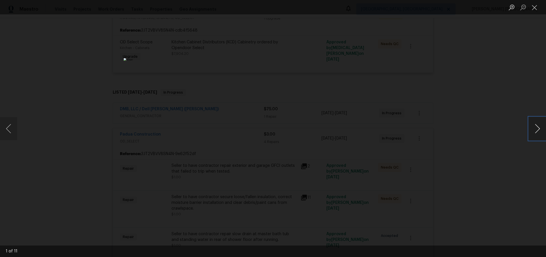
click at [536, 133] on button "Next image" at bounding box center [537, 128] width 17 height 23
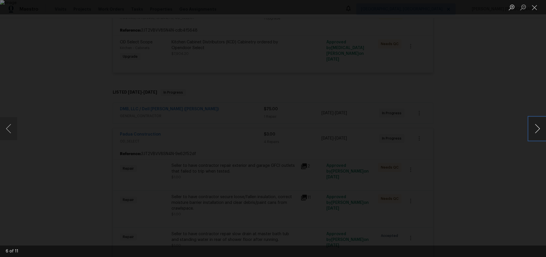
click at [536, 133] on button "Next image" at bounding box center [537, 128] width 17 height 23
click at [505, 170] on div "Lightbox" at bounding box center [273, 128] width 546 height 257
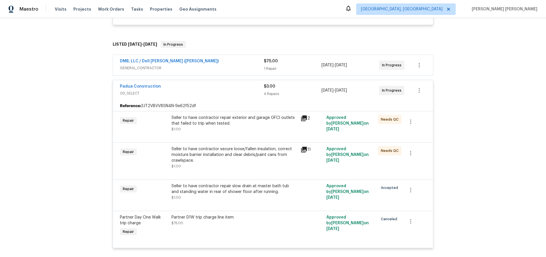
scroll to position [176, 0]
click at [304, 149] on icon at bounding box center [304, 149] width 6 height 6
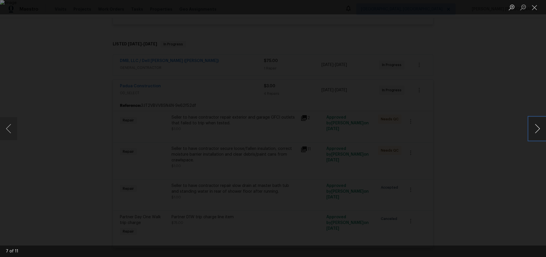
click at [534, 133] on button "Next image" at bounding box center [537, 128] width 17 height 23
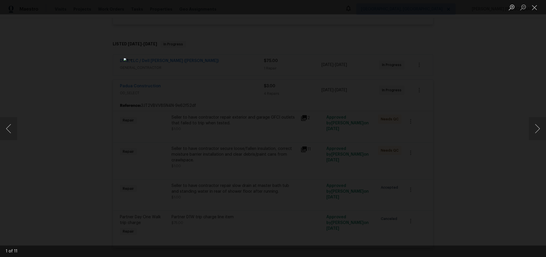
click at [473, 152] on div "Lightbox" at bounding box center [273, 128] width 546 height 257
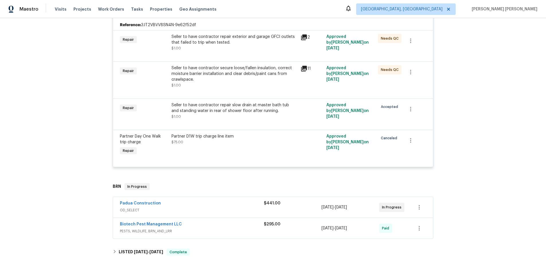
scroll to position [289, 0]
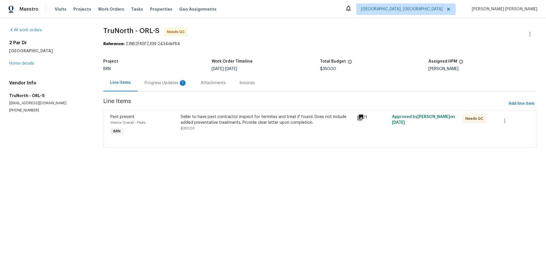
click at [362, 120] on icon at bounding box center [360, 117] width 7 height 7
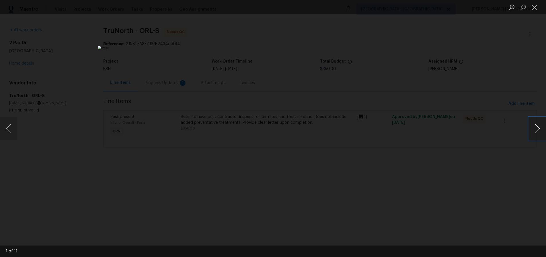
click at [535, 133] on button "Next image" at bounding box center [537, 128] width 17 height 23
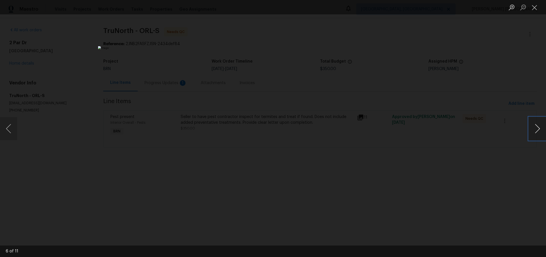
click at [535, 133] on button "Next image" at bounding box center [537, 128] width 17 height 23
click at [478, 63] on div "Lightbox" at bounding box center [273, 128] width 546 height 257
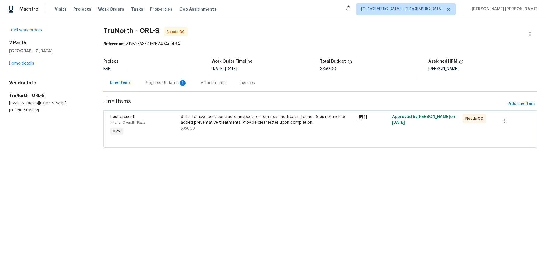
click at [478, 63] on div "Lightbox" at bounding box center [273, 128] width 546 height 257
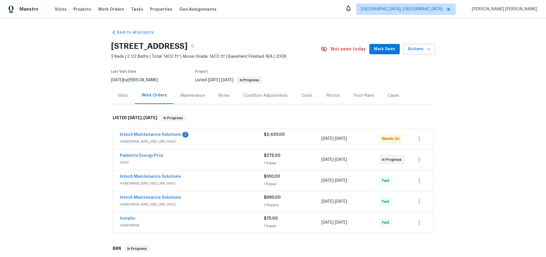
click at [223, 139] on span "HANDYMAN, BRN_AND_LRR, HVAC" at bounding box center [192, 142] width 144 height 6
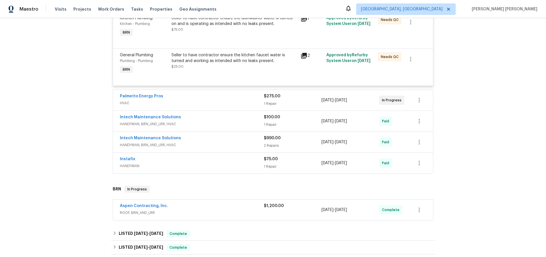
scroll to position [390, 0]
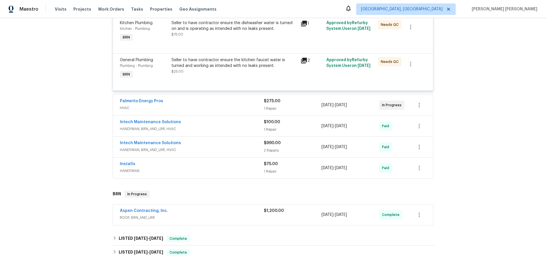
click at [230, 107] on span "HVAC" at bounding box center [192, 108] width 144 height 6
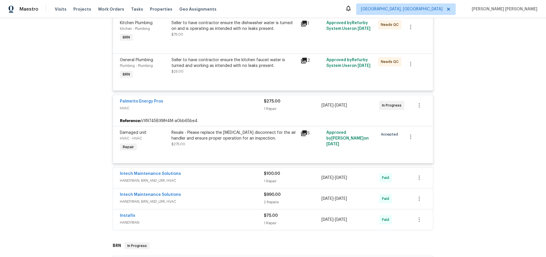
click at [230, 107] on span "HVAC" at bounding box center [192, 108] width 144 height 6
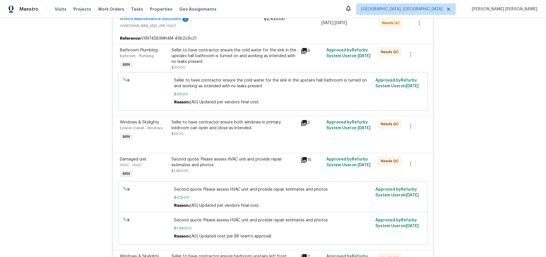
scroll to position [0, 0]
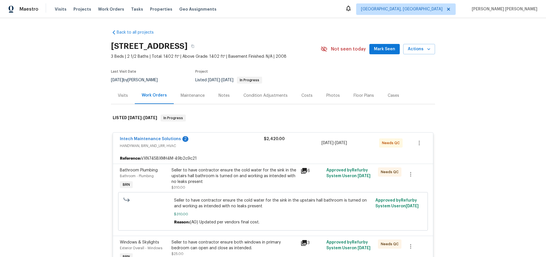
click at [111, 46] on div "Back to all projects [STREET_ADDRESS] 3 Beds | 2 1/2 Baths | Total: 1402 ft² | …" at bounding box center [273, 137] width 546 height 239
drag, startPoint x: 110, startPoint y: 46, endPoint x: 163, endPoint y: 46, distance: 52.5
click at [163, 46] on div "Back to all projects [STREET_ADDRESS] 3 Beds | 2 1/2 Baths | Total: 1402 ft² | …" at bounding box center [273, 137] width 546 height 239
copy h2 "6 Sawdust Ct"
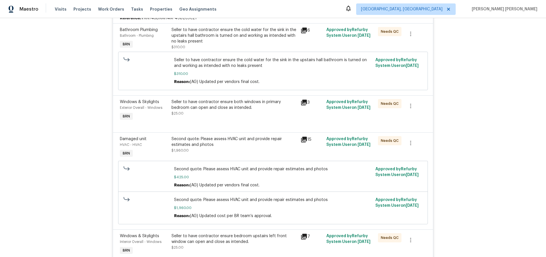
scroll to position [165, 0]
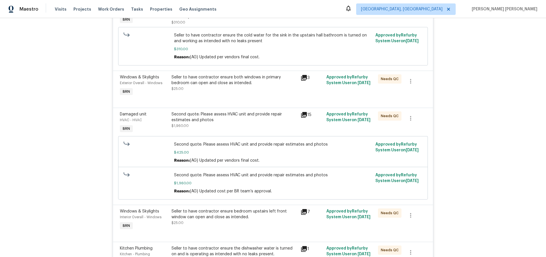
click at [305, 114] on icon at bounding box center [304, 115] width 6 height 6
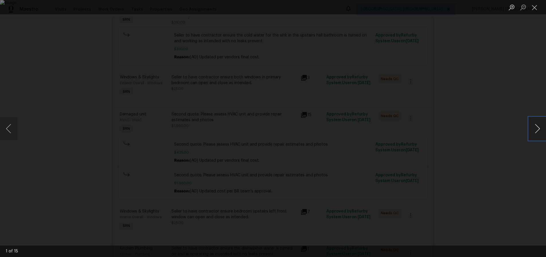
click at [536, 133] on button "Next image" at bounding box center [537, 128] width 17 height 23
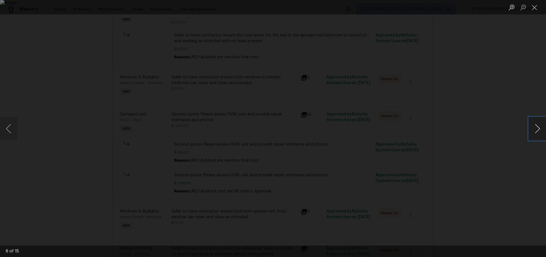
click at [536, 133] on button "Next image" at bounding box center [537, 128] width 17 height 23
click at [496, 158] on div "Lightbox" at bounding box center [273, 128] width 546 height 257
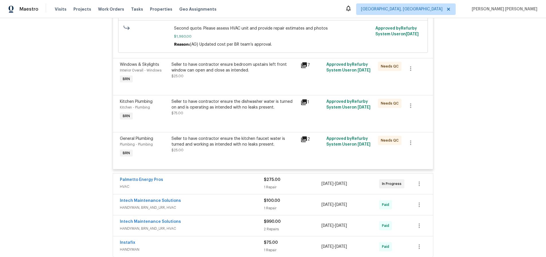
scroll to position [382, 0]
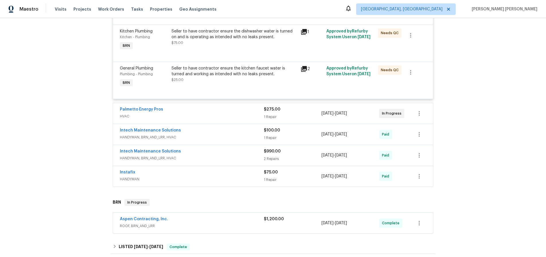
click at [230, 113] on div "Palmetto Energy Pros" at bounding box center [192, 109] width 144 height 7
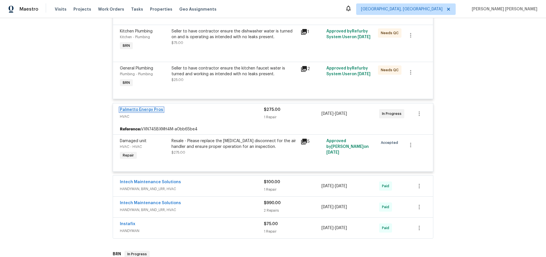
click at [151, 109] on link "Palmetto Energy Pros" at bounding box center [141, 110] width 43 height 4
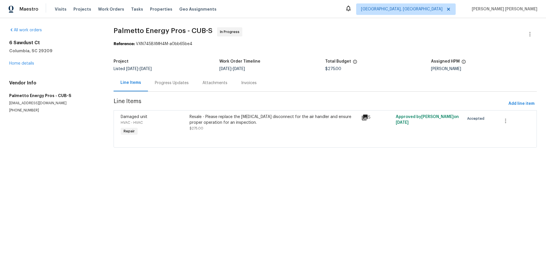
click at [365, 119] on icon at bounding box center [364, 117] width 7 height 7
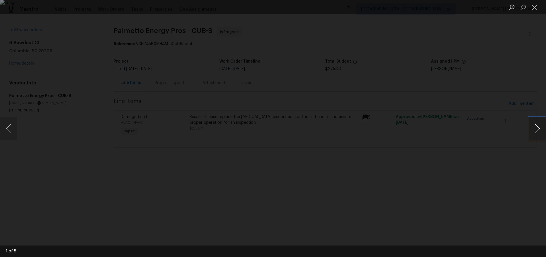
click at [539, 131] on button "Next image" at bounding box center [537, 128] width 17 height 23
click at [505, 178] on div "Lightbox" at bounding box center [273, 128] width 546 height 257
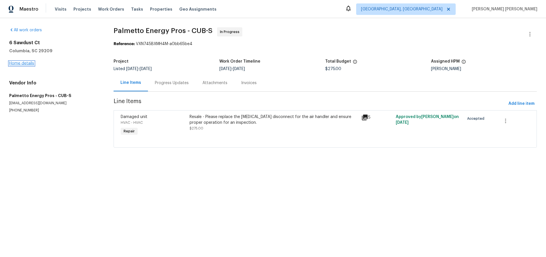
click at [25, 62] on link "Home details" at bounding box center [21, 63] width 25 height 4
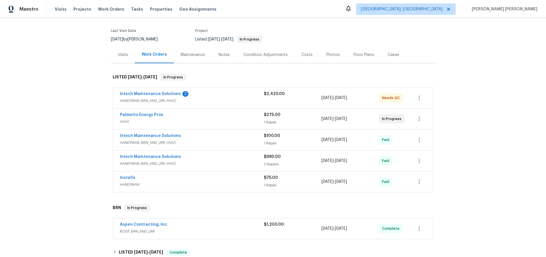
scroll to position [41, 0]
click at [223, 159] on div "Intech Maintenance Solutions" at bounding box center [192, 156] width 144 height 7
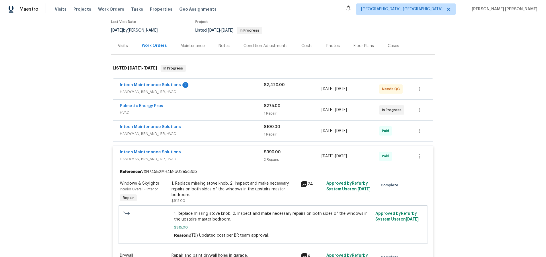
scroll to position [38, 0]
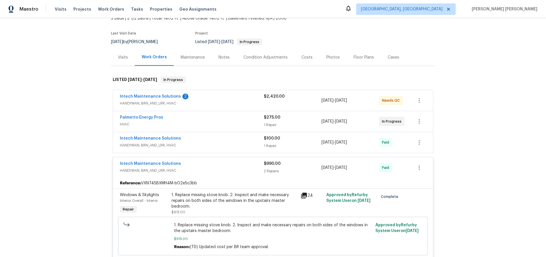
click at [223, 168] on span "HANDYMAN, BRN_AND_LRR, HVAC" at bounding box center [192, 171] width 144 height 6
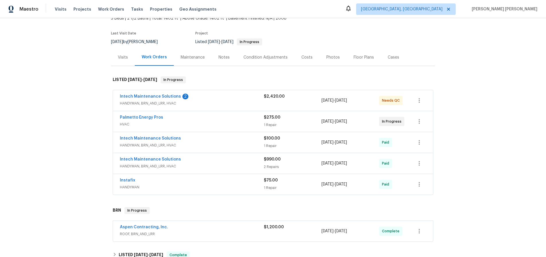
click at [225, 141] on div "Intech Maintenance Solutions" at bounding box center [192, 138] width 144 height 7
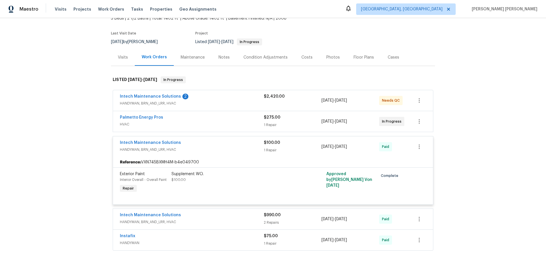
click at [225, 141] on div "Intech Maintenance Solutions" at bounding box center [192, 143] width 144 height 7
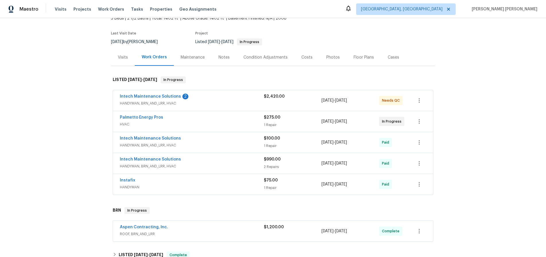
click at [221, 103] on span "HANDYMAN, BRN_AND_LRR, HVAC" at bounding box center [192, 103] width 144 height 6
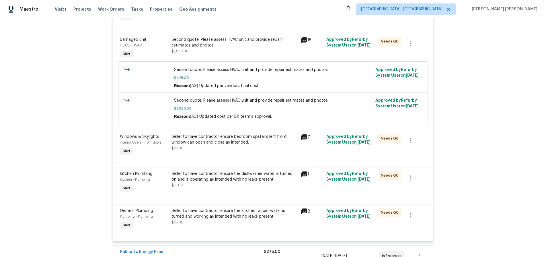
scroll to position [242, 0]
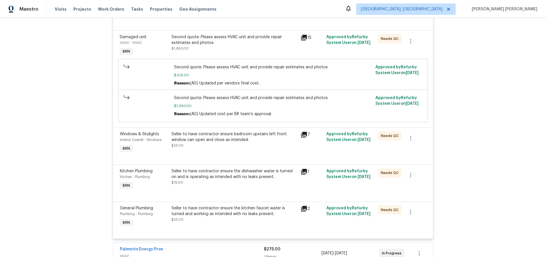
click at [303, 210] on icon at bounding box center [304, 209] width 6 height 6
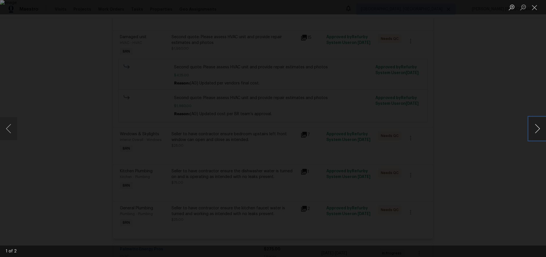
click at [540, 131] on button "Next image" at bounding box center [537, 128] width 17 height 23
click at [499, 145] on div "Lightbox" at bounding box center [273, 128] width 546 height 257
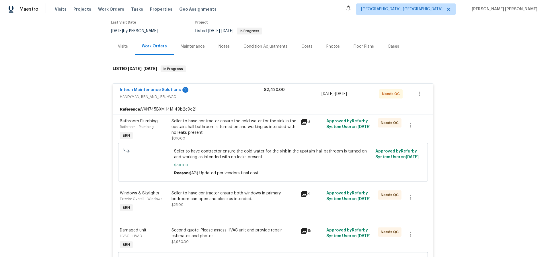
scroll to position [52, 0]
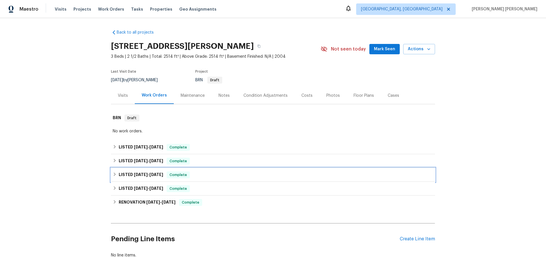
click at [116, 175] on icon at bounding box center [115, 174] width 4 height 4
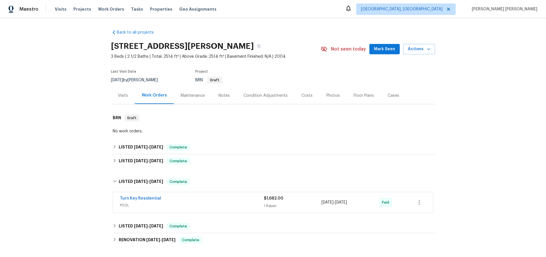
click at [234, 206] on span "POOL" at bounding box center [192, 205] width 144 height 6
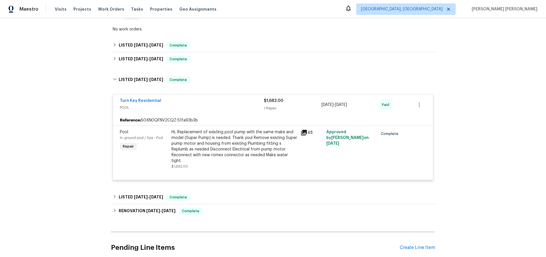
scroll to position [102, 0]
click at [305, 133] on icon at bounding box center [304, 132] width 6 height 6
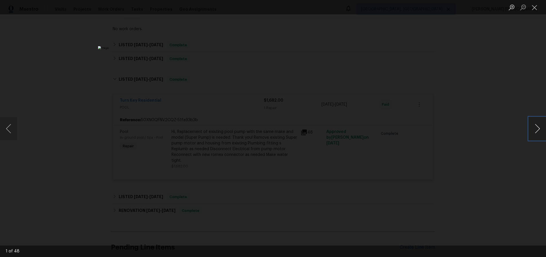
click at [537, 133] on button "Next image" at bounding box center [537, 128] width 17 height 23
click at [526, 169] on div "Lightbox" at bounding box center [273, 128] width 546 height 257
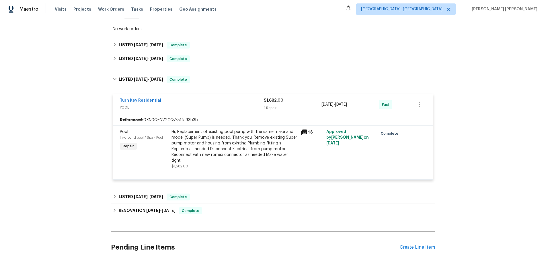
click at [107, 59] on div "Back to all projects [STREET_ADDRESS][PERSON_NAME] 3 Beds | 2 1/2 Baths | Total…" at bounding box center [273, 137] width 546 height 239
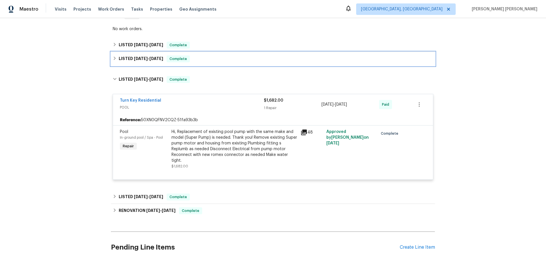
click at [111, 59] on div "LISTED [DATE] - [DATE] Complete" at bounding box center [273, 59] width 324 height 14
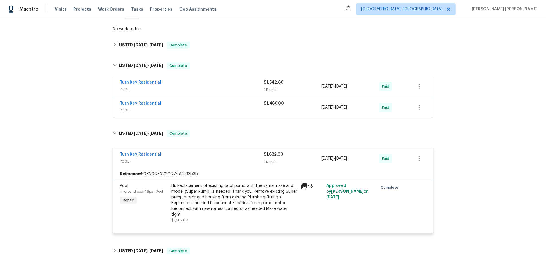
click at [205, 87] on span "POOL" at bounding box center [192, 89] width 144 height 6
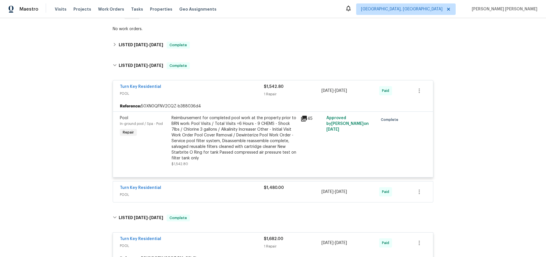
click at [304, 119] on icon at bounding box center [304, 118] width 7 height 7
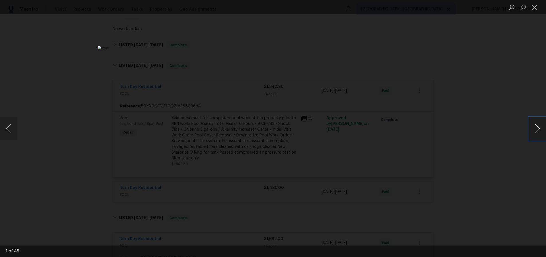
click at [537, 132] on button "Next image" at bounding box center [537, 128] width 17 height 23
click at [495, 147] on div "Lightbox" at bounding box center [273, 128] width 546 height 257
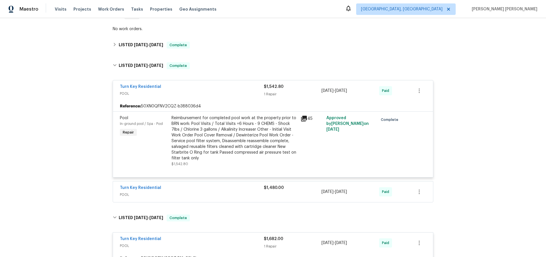
click at [495, 147] on div "Lightbox" at bounding box center [273, 128] width 546 height 257
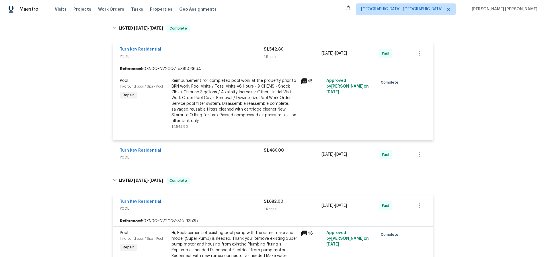
scroll to position [151, 0]
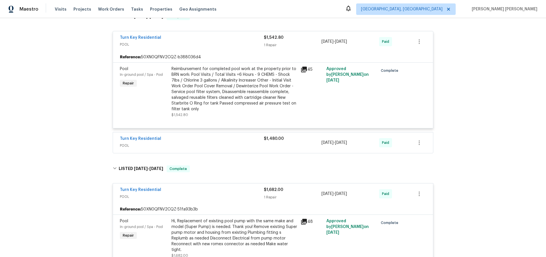
click at [231, 139] on div "Turn Key Residential" at bounding box center [192, 139] width 144 height 7
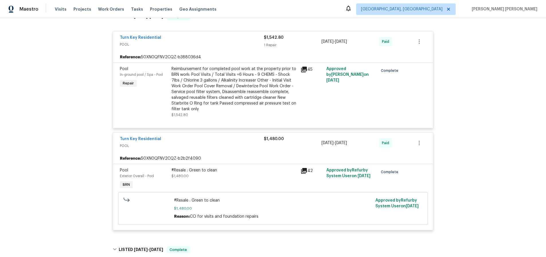
scroll to position [151, 0]
click at [304, 170] on icon at bounding box center [304, 171] width 6 height 6
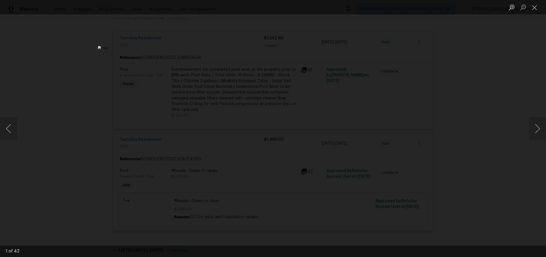
click at [476, 134] on div "Lightbox" at bounding box center [273, 128] width 546 height 257
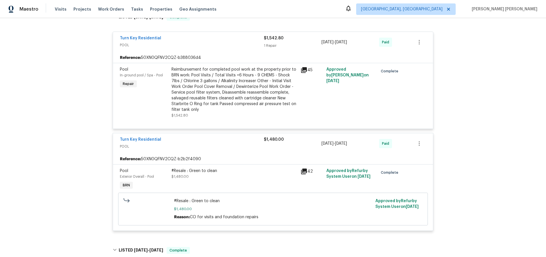
click at [476, 134] on div "Lightbox" at bounding box center [273, 128] width 546 height 257
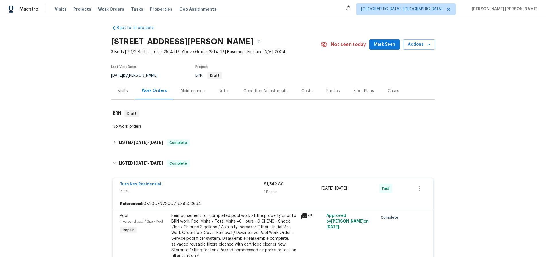
scroll to position [0, 0]
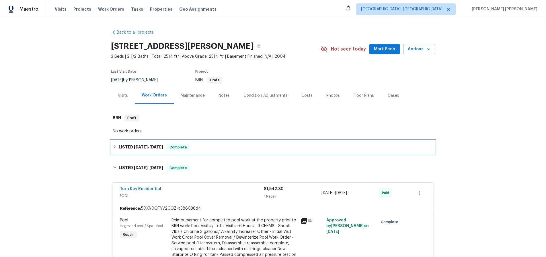
click at [113, 146] on icon at bounding box center [115, 147] width 4 height 4
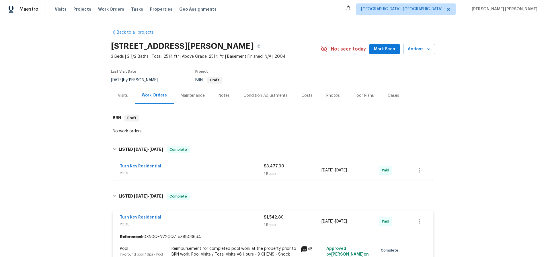
click at [214, 174] on span "POOL" at bounding box center [192, 173] width 144 height 6
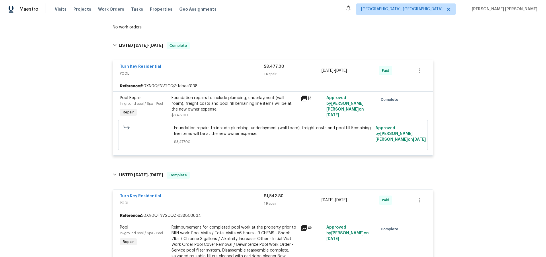
scroll to position [104, 0]
